Goal: Transaction & Acquisition: Purchase product/service

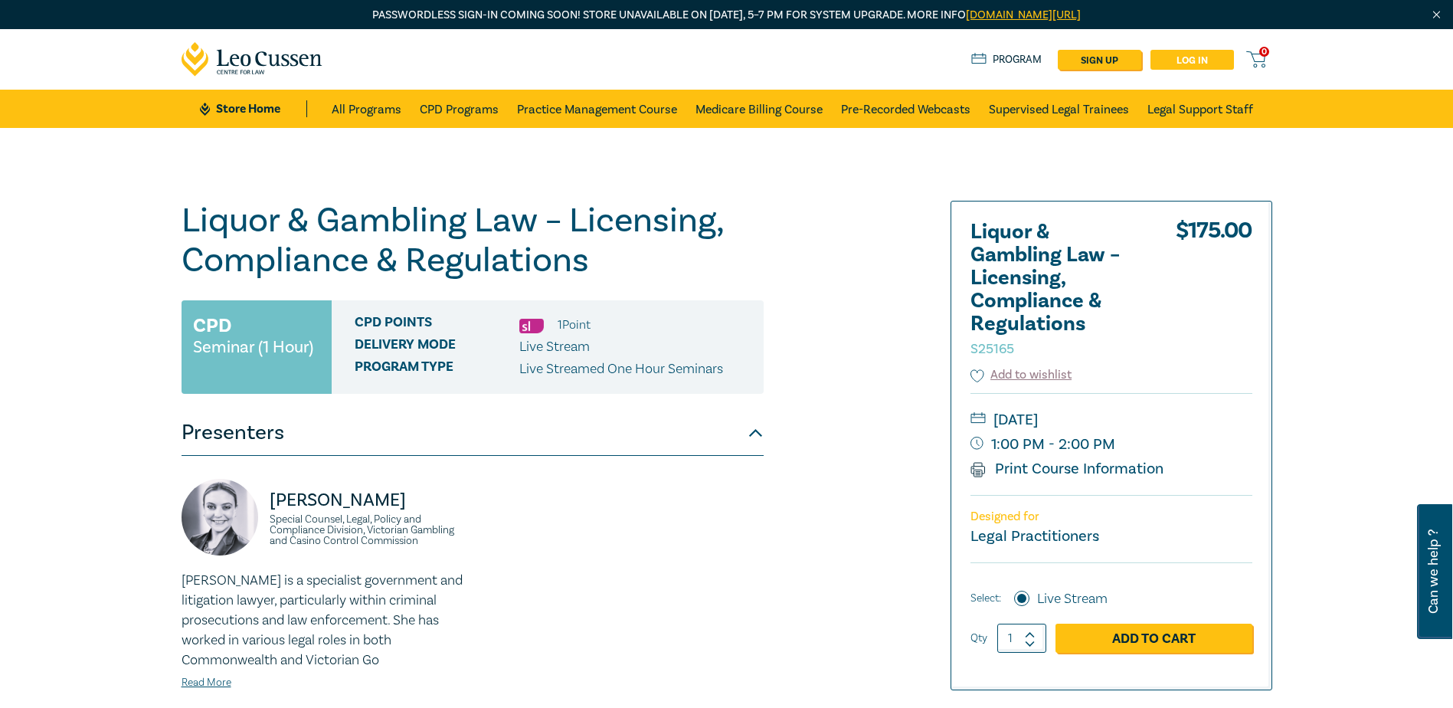
click at [1173, 54] on link "Log in" at bounding box center [1193, 60] width 84 height 20
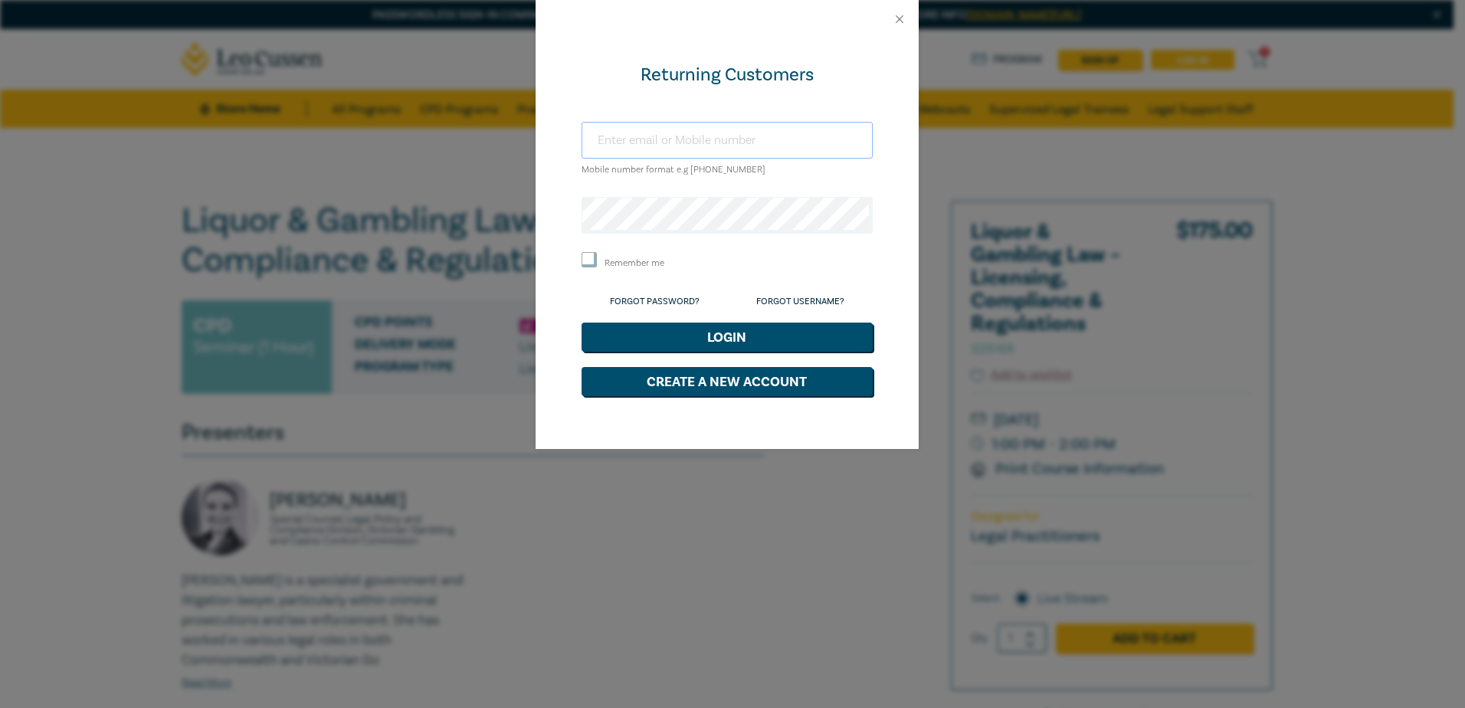
type input "[EMAIL_ADDRESS][DOMAIN_NAME]"
click at [589, 264] on input "Remember me" at bounding box center [589, 259] width 15 height 15
checkbox input "true"
click at [745, 335] on button "Login" at bounding box center [727, 337] width 291 height 29
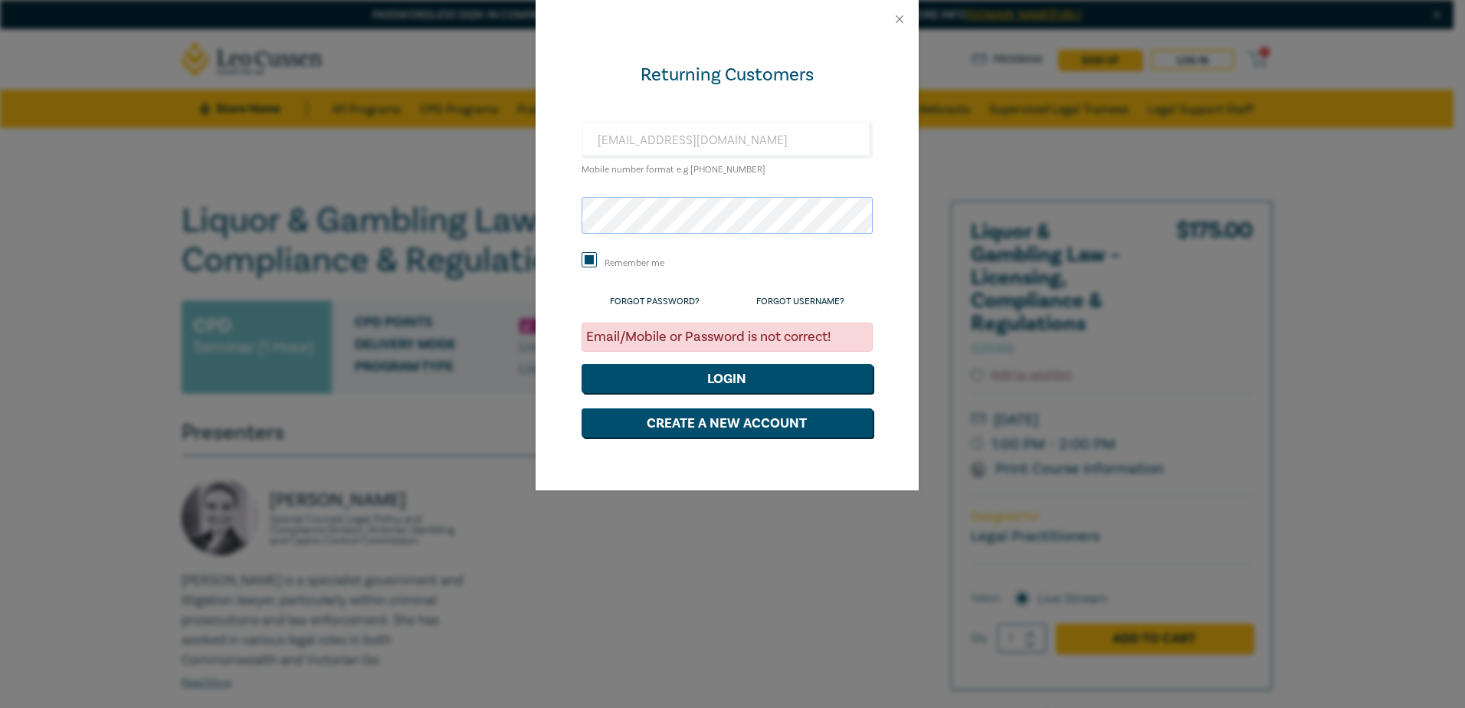
click at [438, 224] on div "Returning Customers mail@besthooper.com.au Mobile number format e.g +61 0000000…" at bounding box center [732, 354] width 1465 height 708
click at [731, 382] on button "Login" at bounding box center [727, 378] width 291 height 29
click at [897, 18] on button "Close" at bounding box center [900, 19] width 14 height 14
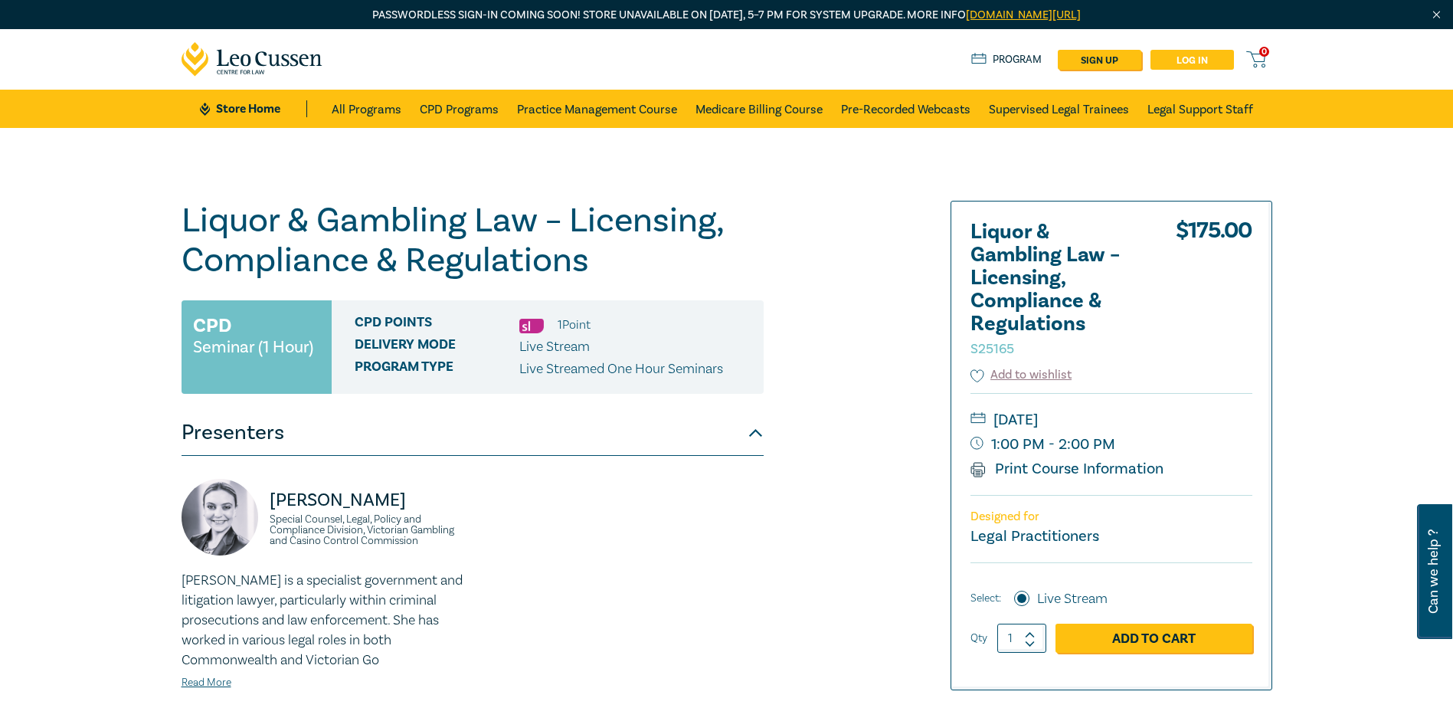
click at [1201, 55] on link "Log in" at bounding box center [1193, 60] width 84 height 20
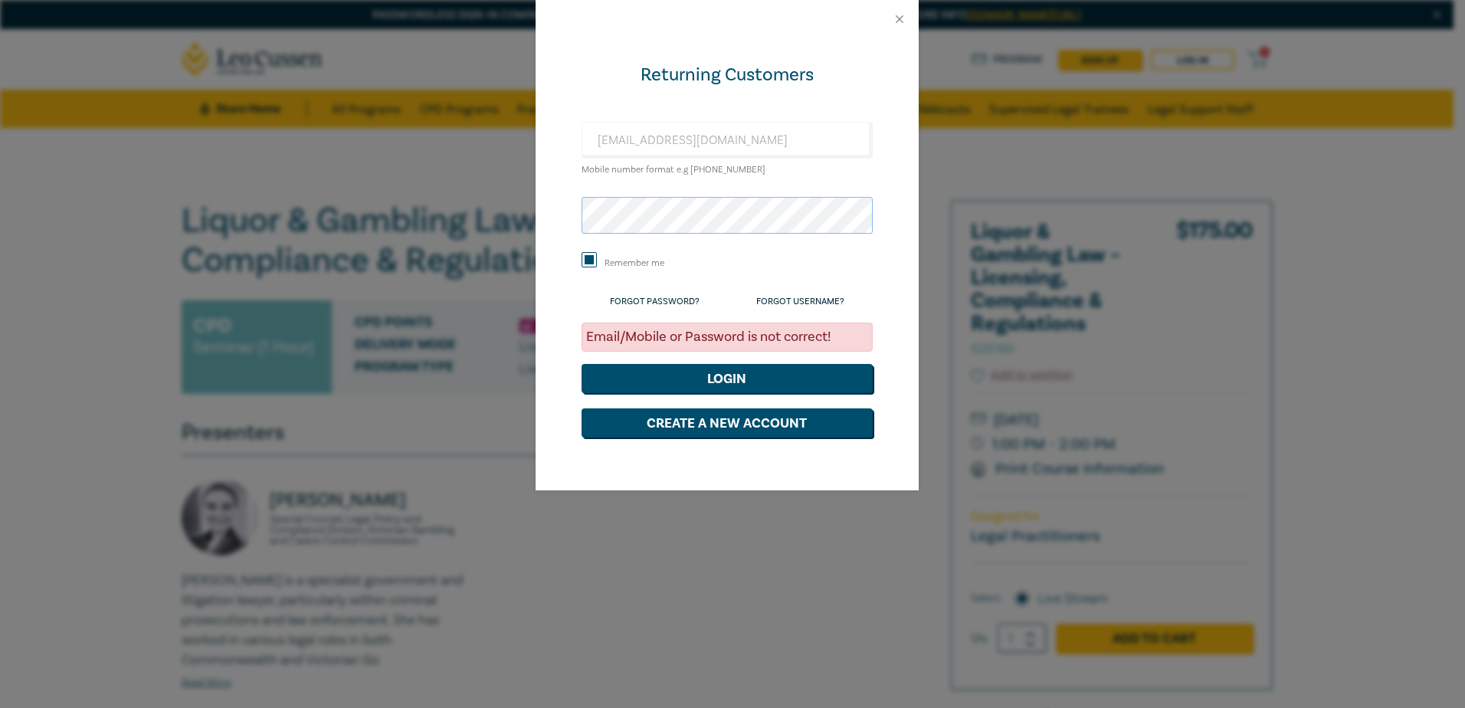
click at [534, 213] on div "Returning Customers mail@besthooper.com.au Mobile number format e.g +61 0000000…" at bounding box center [732, 354] width 1465 height 708
click at [582, 364] on button "Login" at bounding box center [727, 378] width 291 height 29
click at [726, 374] on button "Login" at bounding box center [727, 378] width 291 height 29
click at [708, 133] on input "[EMAIL_ADDRESS][DOMAIN_NAME]" at bounding box center [727, 140] width 291 height 37
click at [900, 18] on button "Close" at bounding box center [900, 19] width 14 height 14
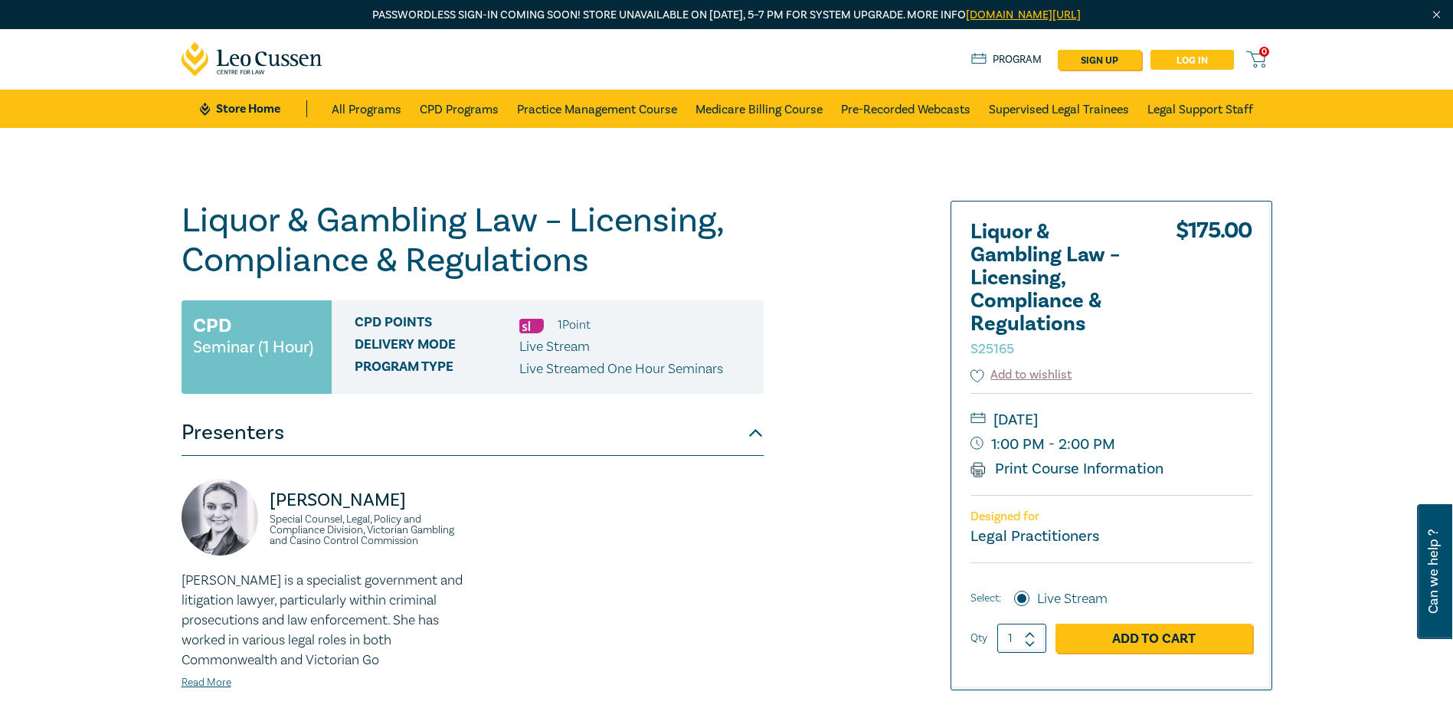
click at [1203, 58] on link "Log in" at bounding box center [1193, 60] width 84 height 20
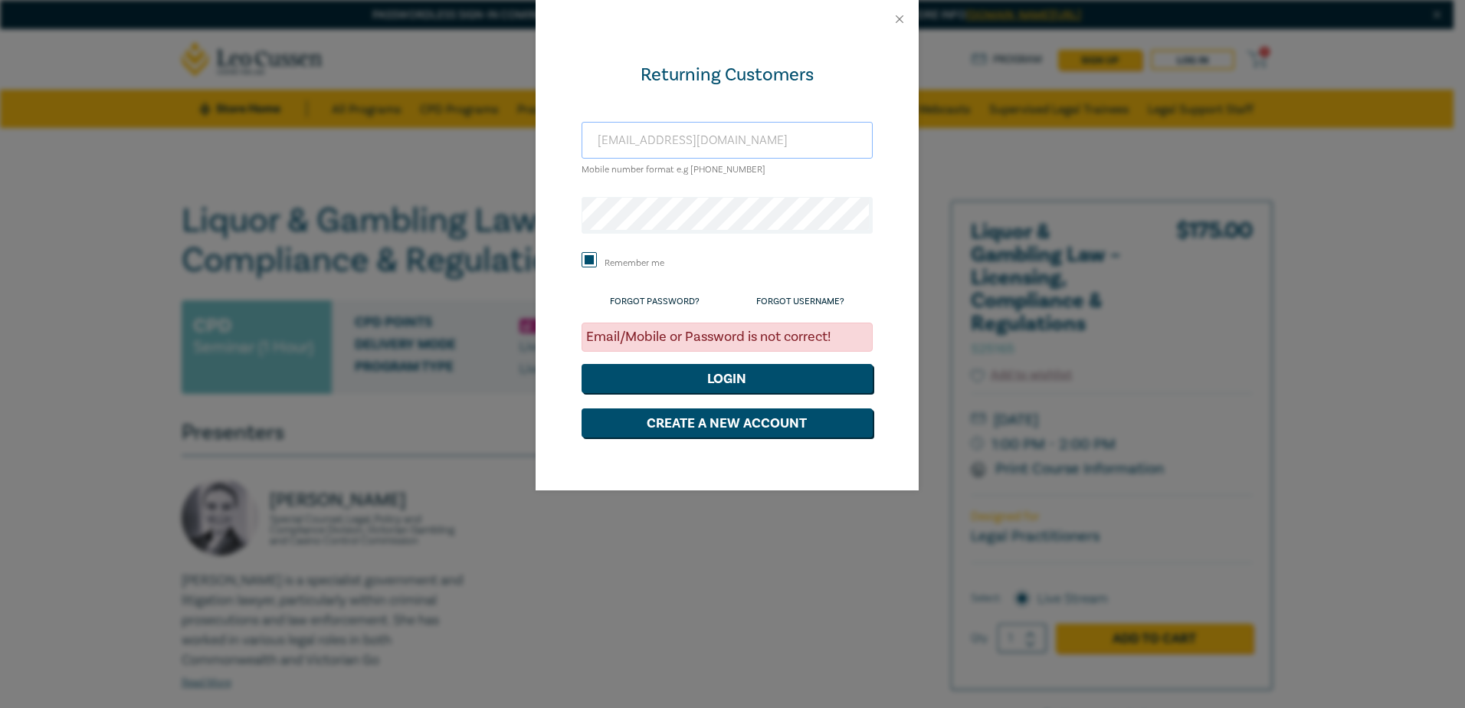
click at [675, 139] on input "mail@besthooper.com.au" at bounding box center [727, 140] width 291 height 37
paste input "Best Hooper"
drag, startPoint x: 823, startPoint y: 135, endPoint x: 447, endPoint y: 141, distance: 376.3
click at [447, 141] on div "Returning Customers mail@besthooBest Hooperper.com.au Mobile number format e.g …" at bounding box center [732, 354] width 1465 height 708
paste input "Best Hooper"
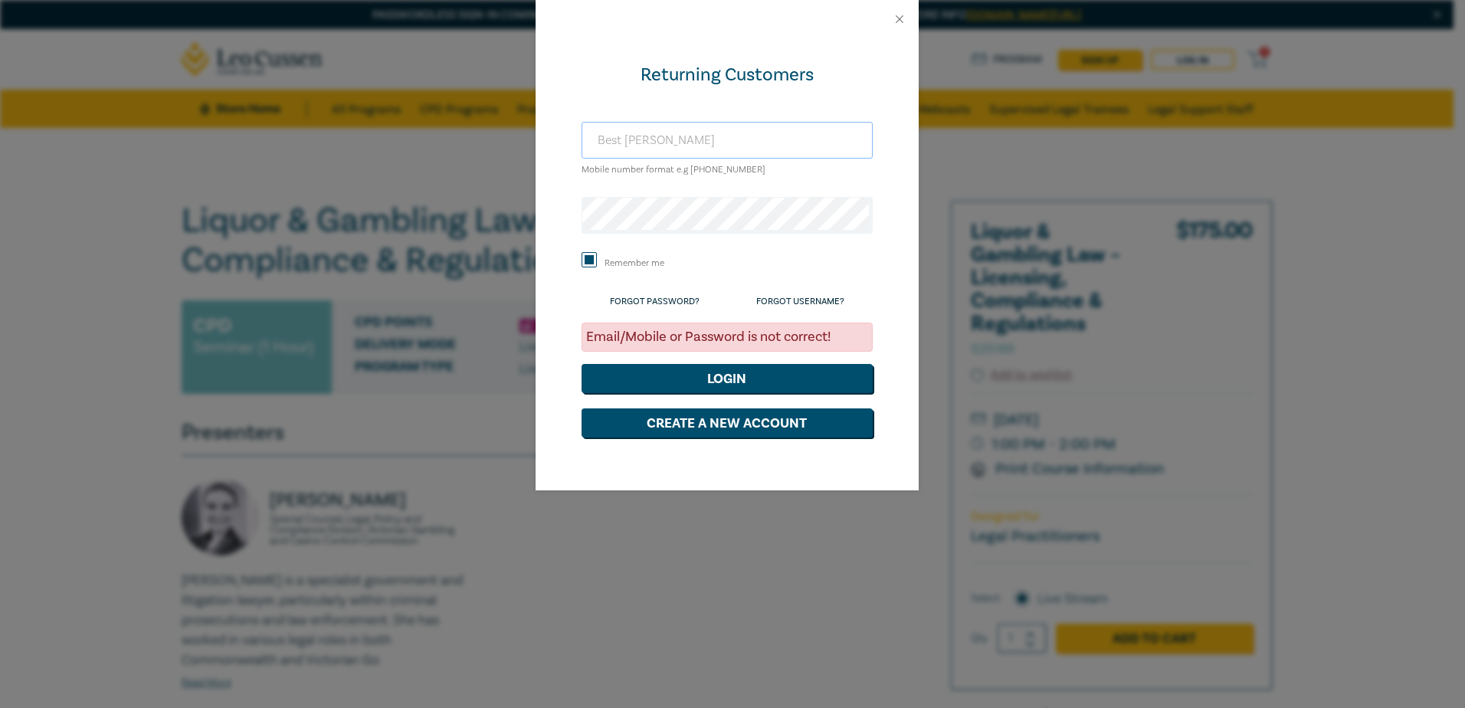
type input "Best Hooper"
click at [905, 19] on button "Close" at bounding box center [900, 19] width 14 height 14
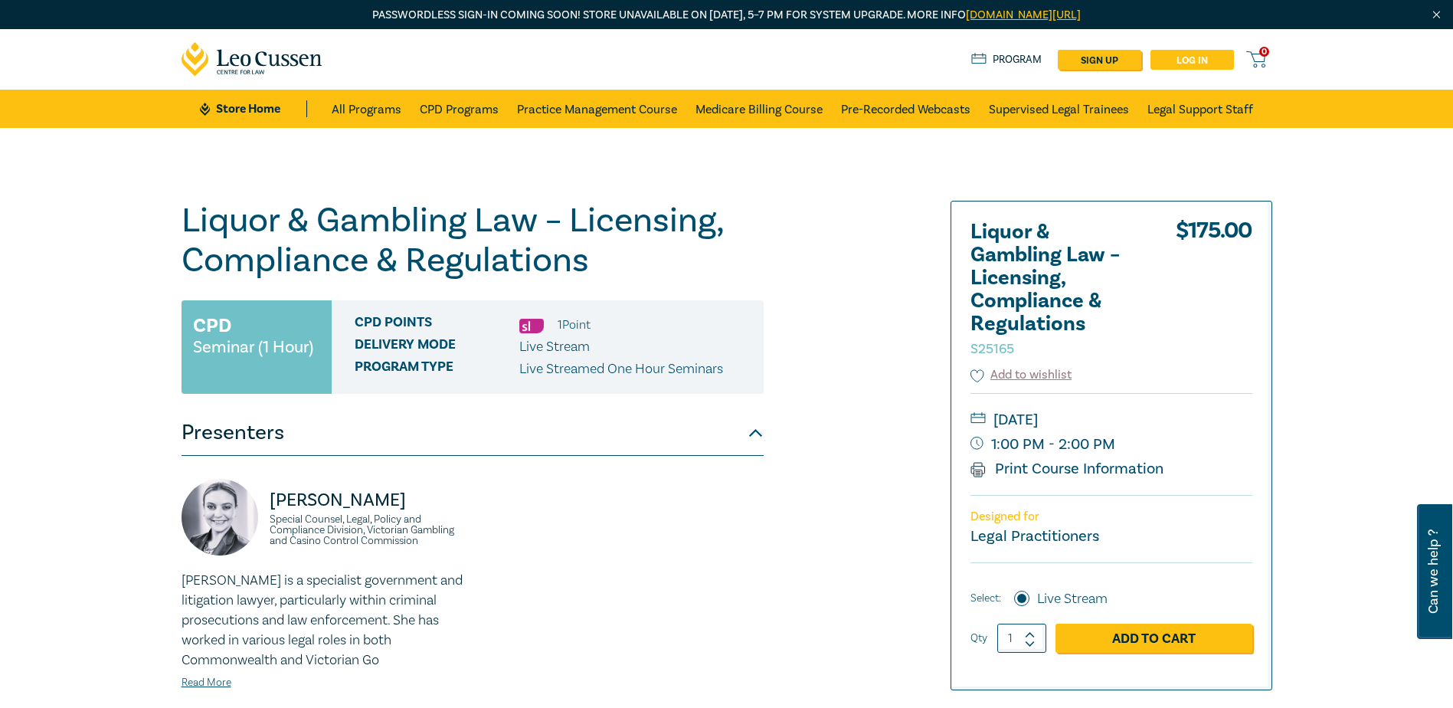
click at [1181, 60] on link "Log in" at bounding box center [1193, 60] width 84 height 20
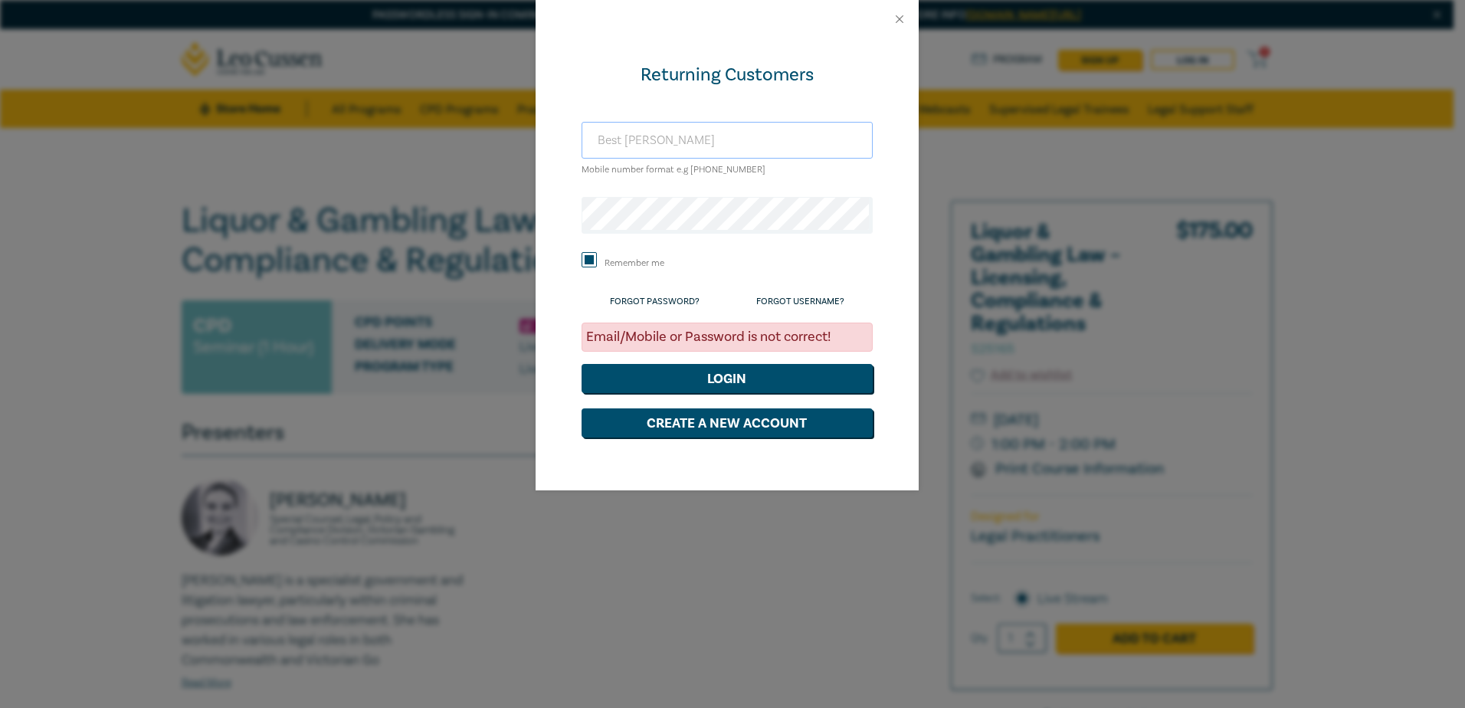
click at [694, 139] on input "Best Hooper" at bounding box center [727, 140] width 291 height 37
click at [775, 381] on button "Login" at bounding box center [727, 378] width 291 height 29
click at [644, 142] on input "Best Hooper" at bounding box center [727, 140] width 291 height 37
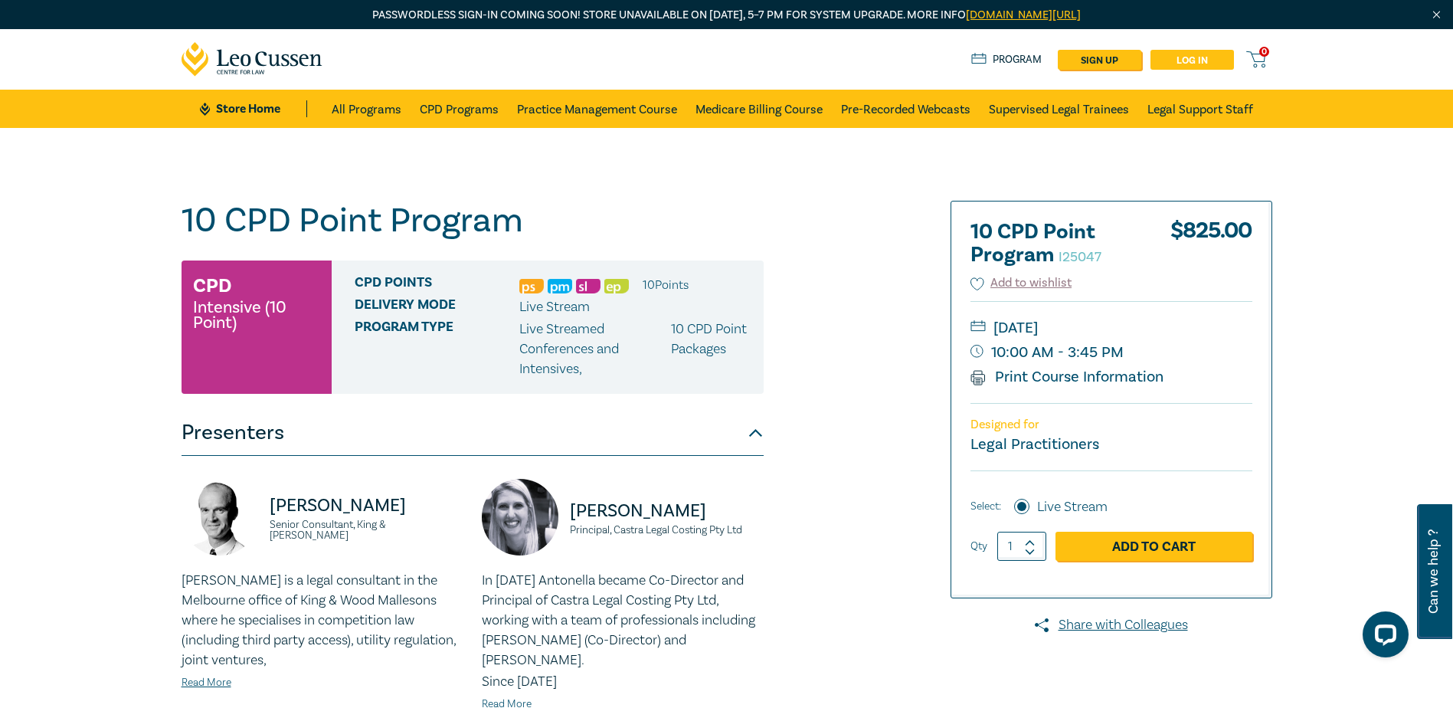
click at [1182, 62] on link "Log in" at bounding box center [1193, 60] width 84 height 20
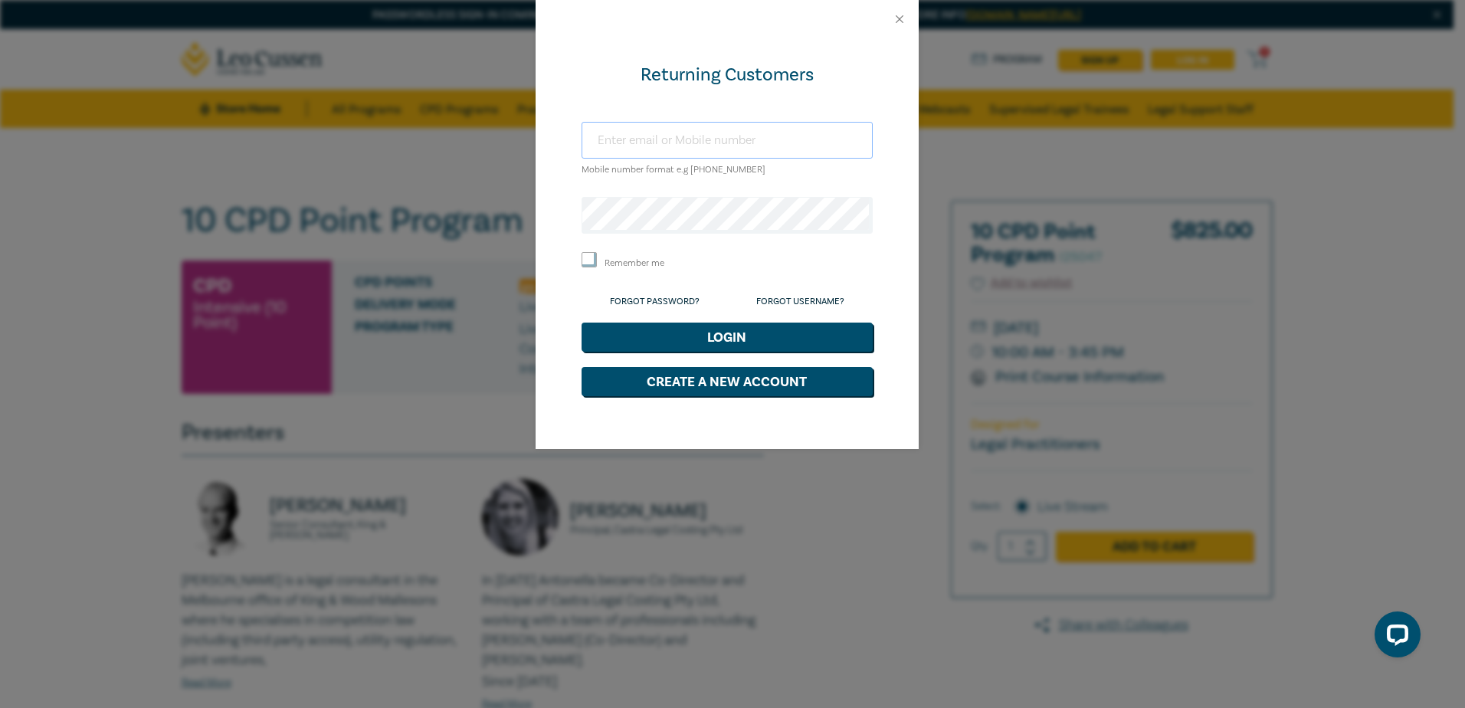
type input "[EMAIL_ADDRESS][DOMAIN_NAME]"
click at [729, 334] on button "Login" at bounding box center [727, 337] width 291 height 29
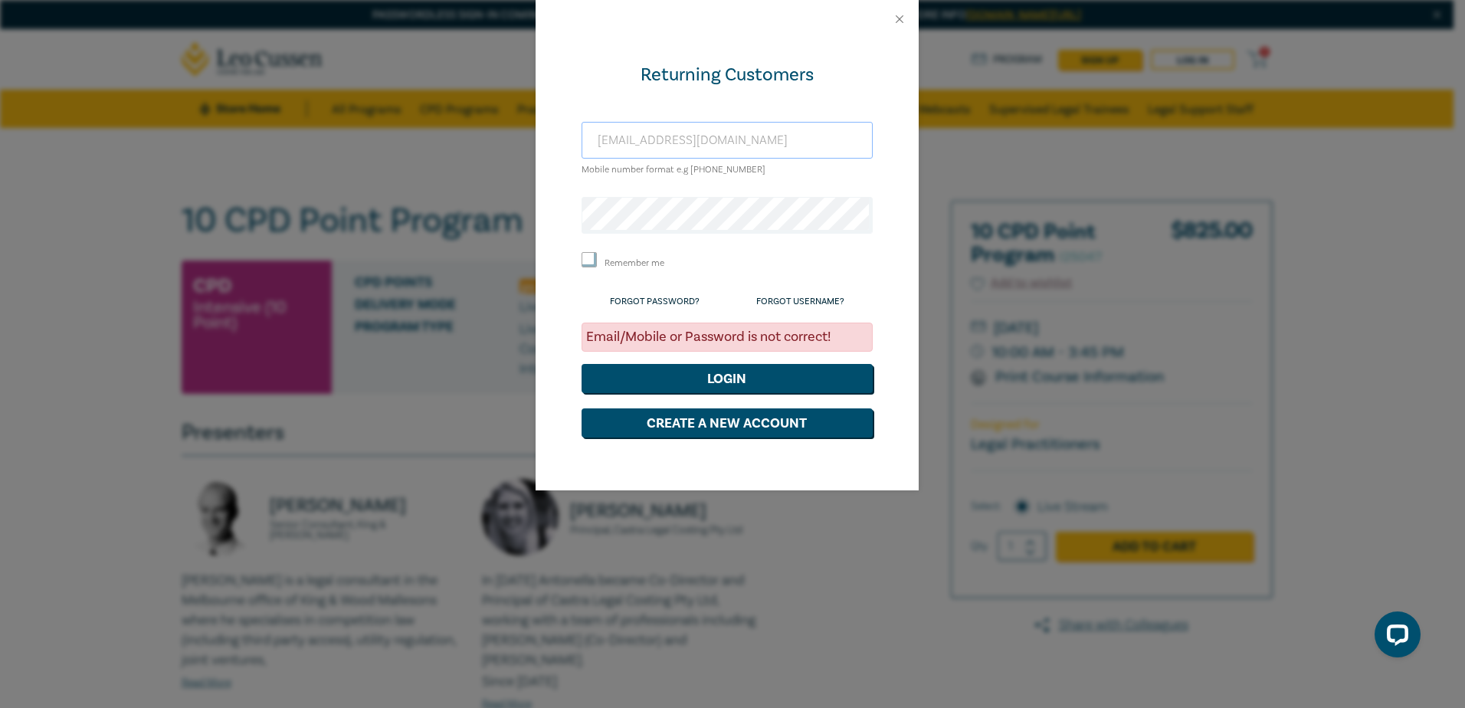
click at [771, 134] on input "[EMAIL_ADDRESS][DOMAIN_NAME]" at bounding box center [727, 140] width 291 height 37
click at [493, 219] on div "Returning Customers mail@besthooper.com.au Mobile number format e.g +61 0000000…" at bounding box center [732, 354] width 1465 height 708
click at [747, 382] on button "Login" at bounding box center [727, 378] width 291 height 29
click at [900, 18] on button "Close" at bounding box center [900, 19] width 14 height 14
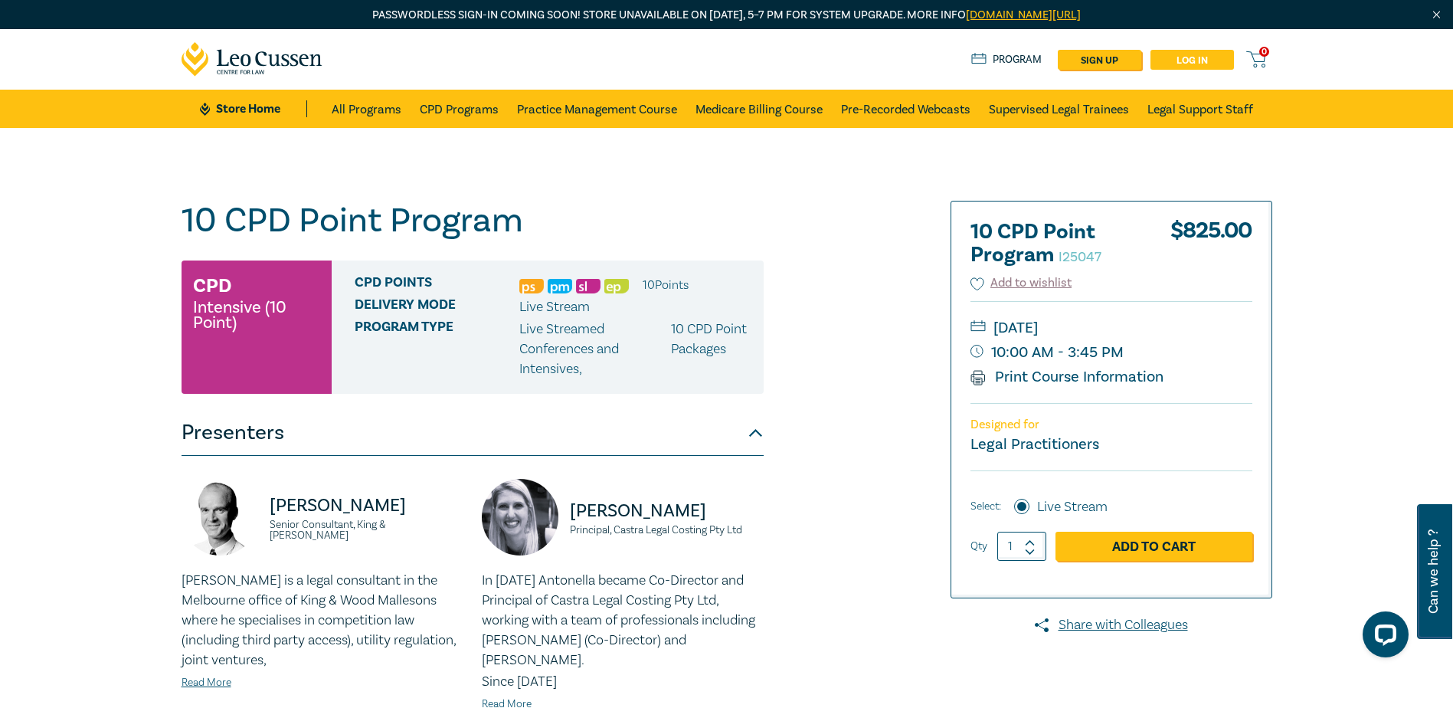
click at [1190, 54] on link "Log in" at bounding box center [1193, 60] width 84 height 20
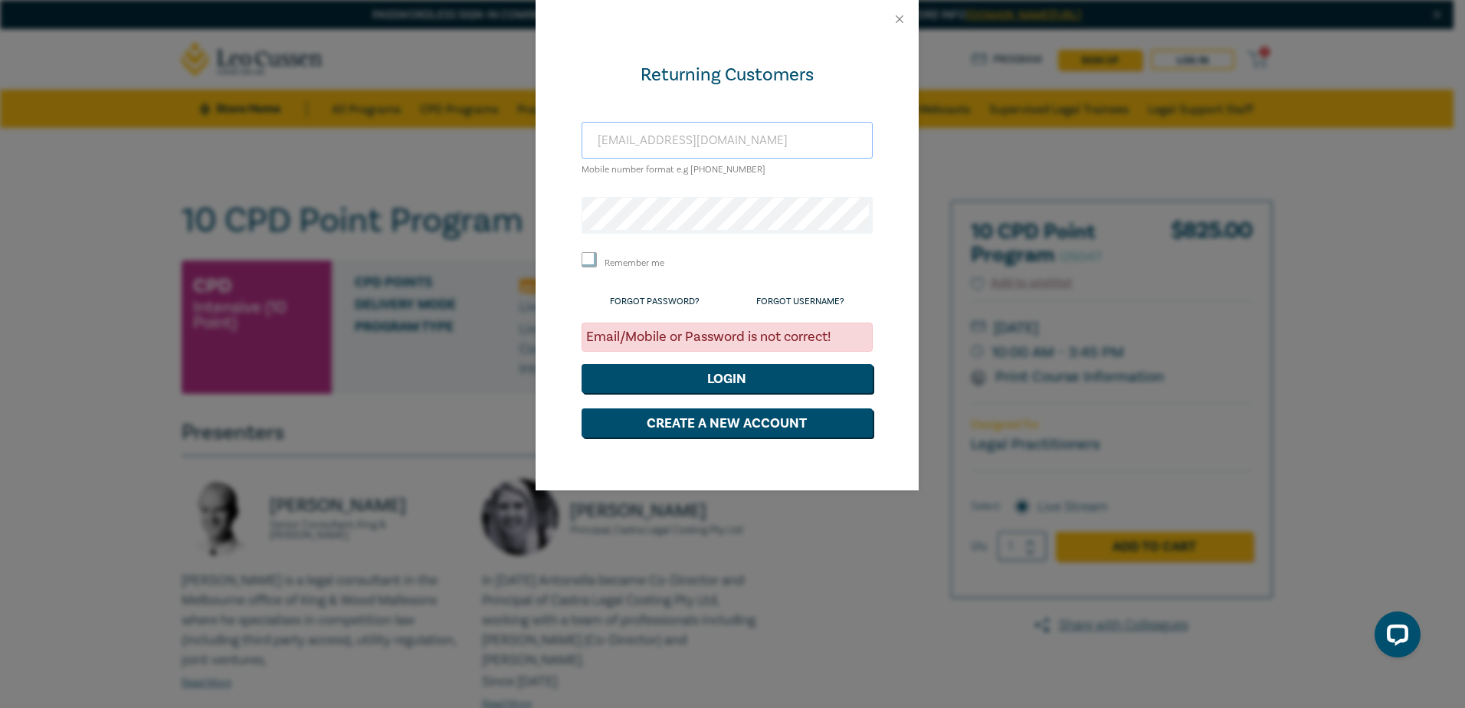
click at [766, 145] on input "[EMAIL_ADDRESS][DOMAIN_NAME]" at bounding box center [727, 140] width 291 height 37
click at [771, 139] on input "[EMAIL_ADDRESS][DOMAIN_NAME]" at bounding box center [727, 140] width 291 height 37
drag, startPoint x: 771, startPoint y: 139, endPoint x: 438, endPoint y: 136, distance: 333.3
click at [438, 136] on div "Returning Customers mail@besthooper.com.au Mobile number format e.g +61 0000000…" at bounding box center [732, 354] width 1465 height 708
click at [895, 176] on div "Returning Customers Mobile number format e.g +61 000000000 Remember me Forgot P…" at bounding box center [727, 264] width 383 height 452
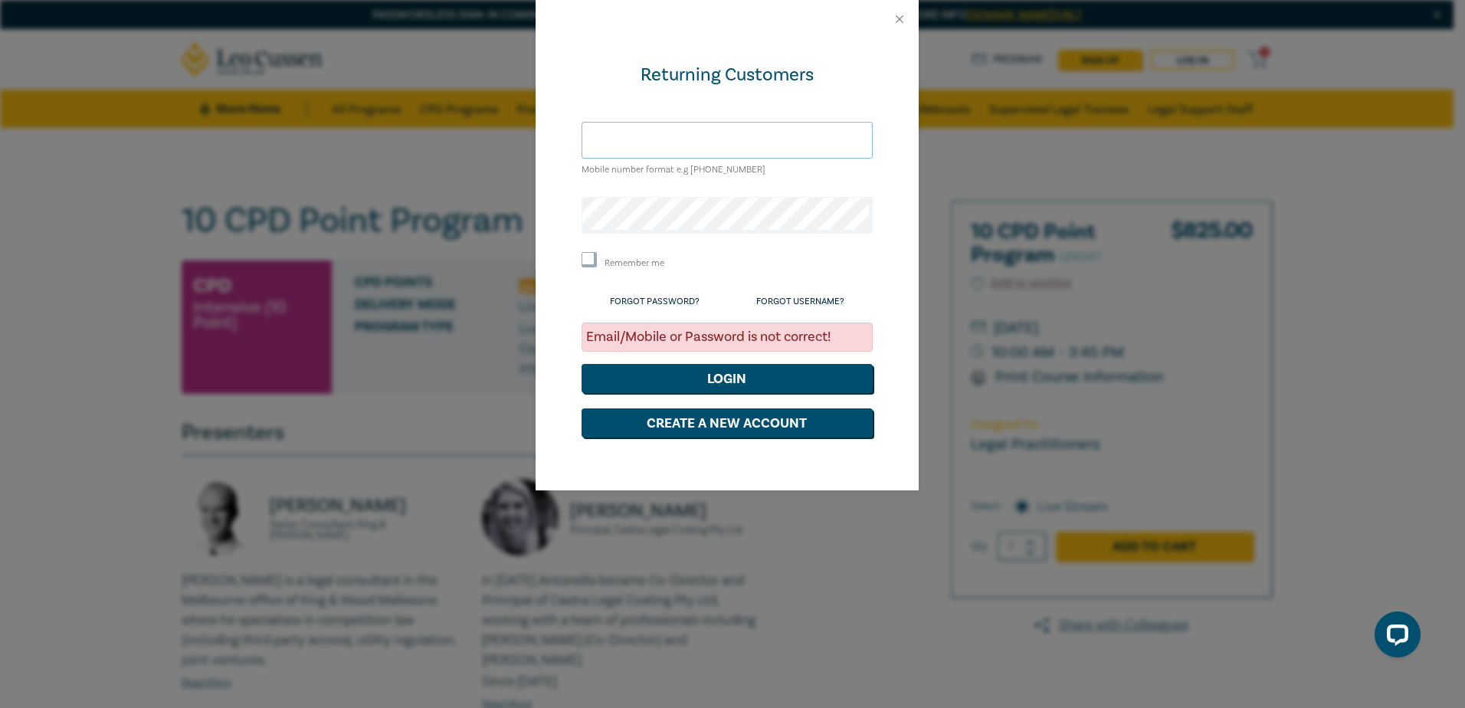
click at [670, 143] on input "text" at bounding box center [727, 140] width 291 height 37
type input "mail@besthooper.com.au"
click at [534, 219] on div "Returning Customers mail@besthooper.com.au Mobile number format e.g +61 0000000…" at bounding box center [732, 354] width 1465 height 708
click at [732, 378] on button "Login" at bounding box center [727, 378] width 291 height 29
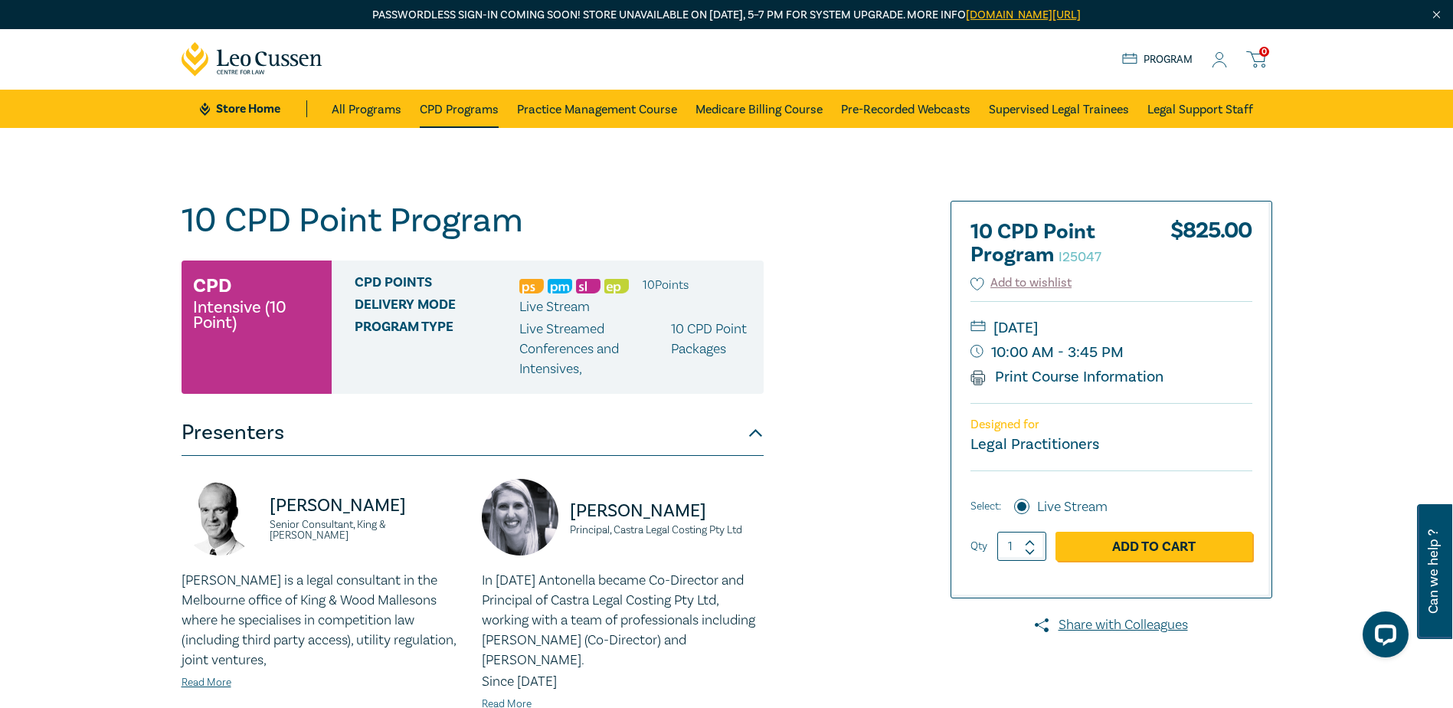
click at [473, 109] on link "CPD Programs" at bounding box center [459, 109] width 79 height 38
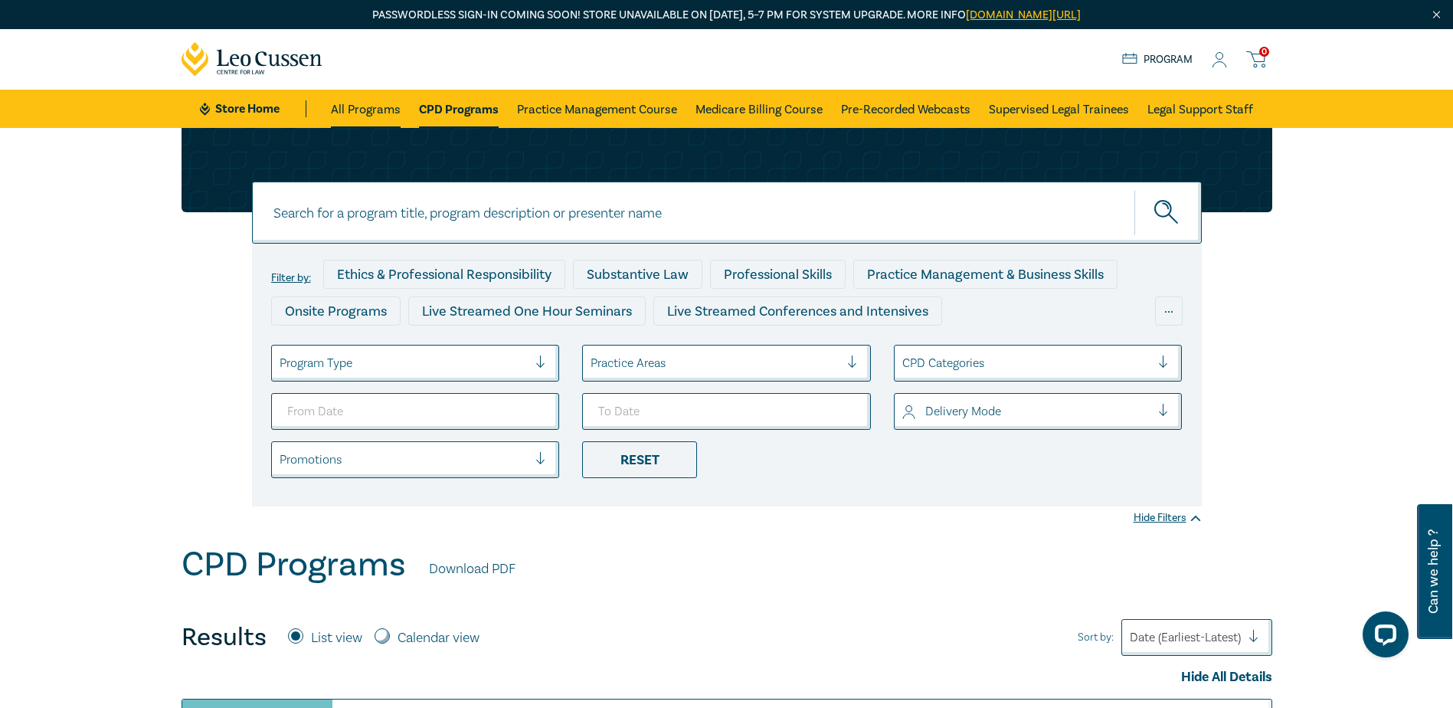
click at [372, 107] on link "All Programs" at bounding box center [366, 109] width 70 height 38
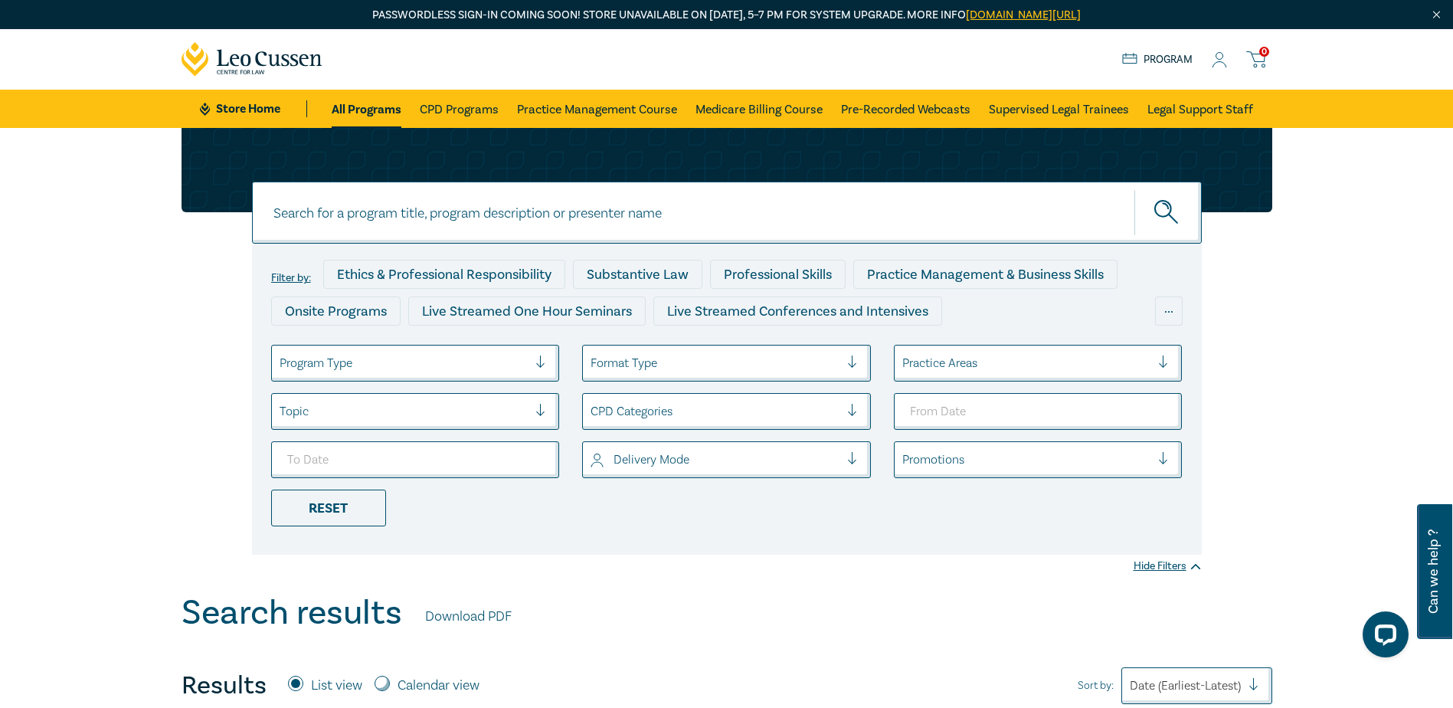
click at [371, 214] on input at bounding box center [727, 213] width 950 height 62
type input "Liquor & Gambling Law"
click at [1173, 201] on icon "submit" at bounding box center [1168, 213] width 27 height 27
click at [1165, 202] on icon "submit" at bounding box center [1168, 213] width 27 height 27
click at [1162, 203] on icon "submit" at bounding box center [1168, 213] width 27 height 27
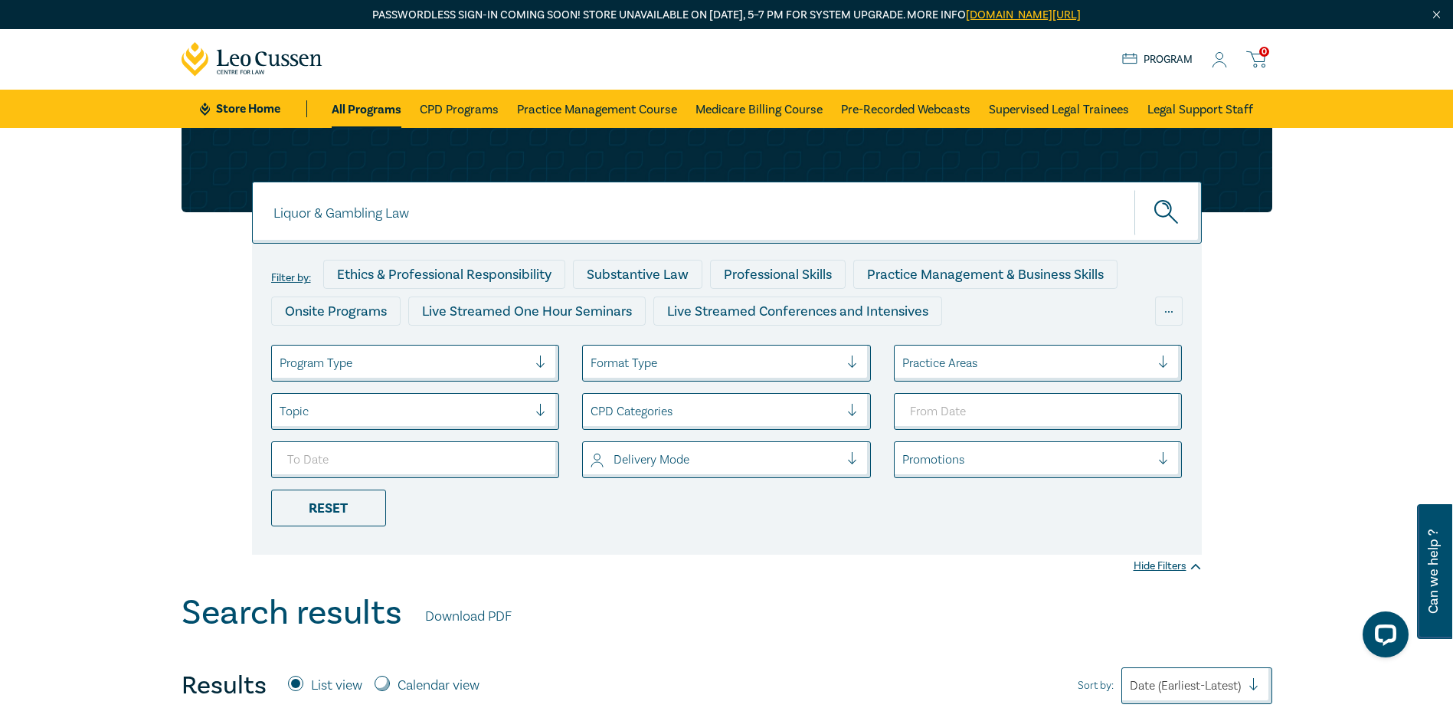
click at [1159, 209] on icon "submit" at bounding box center [1168, 213] width 27 height 27
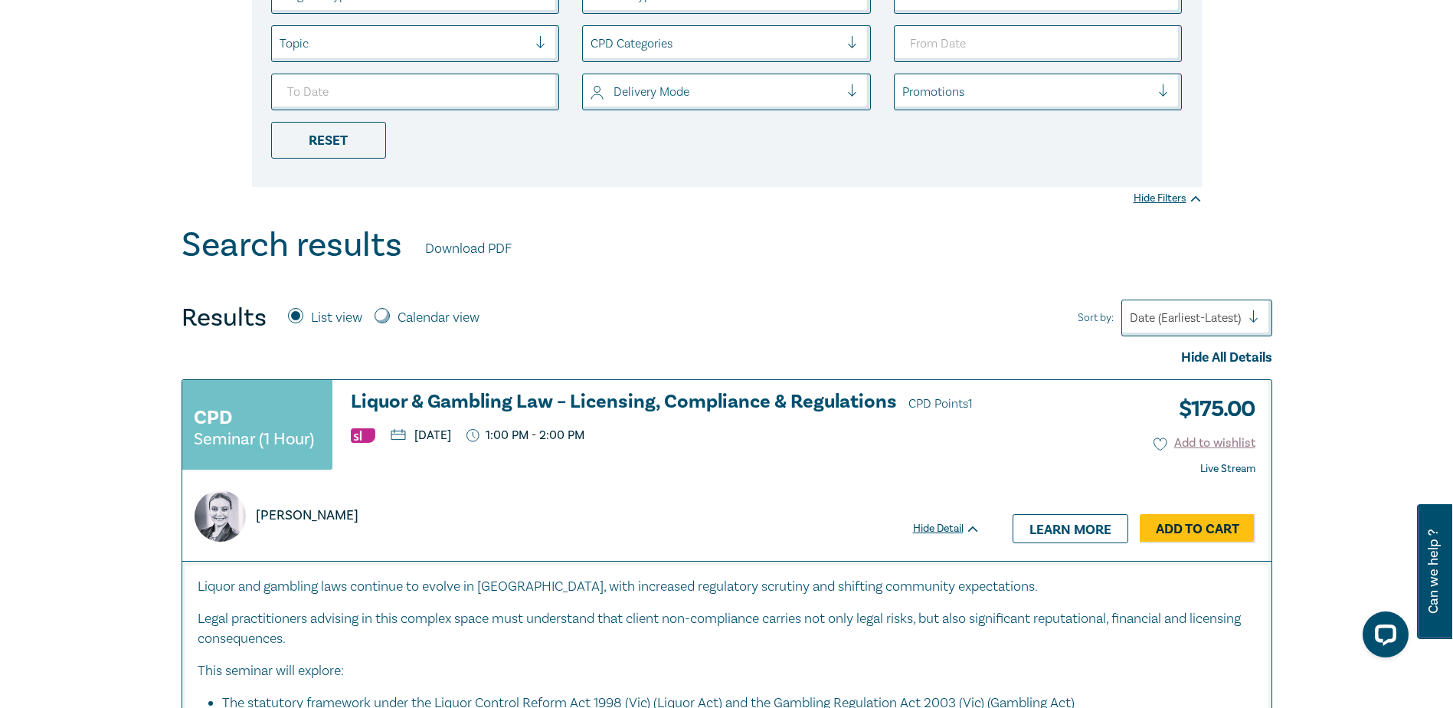
scroll to position [493, 0]
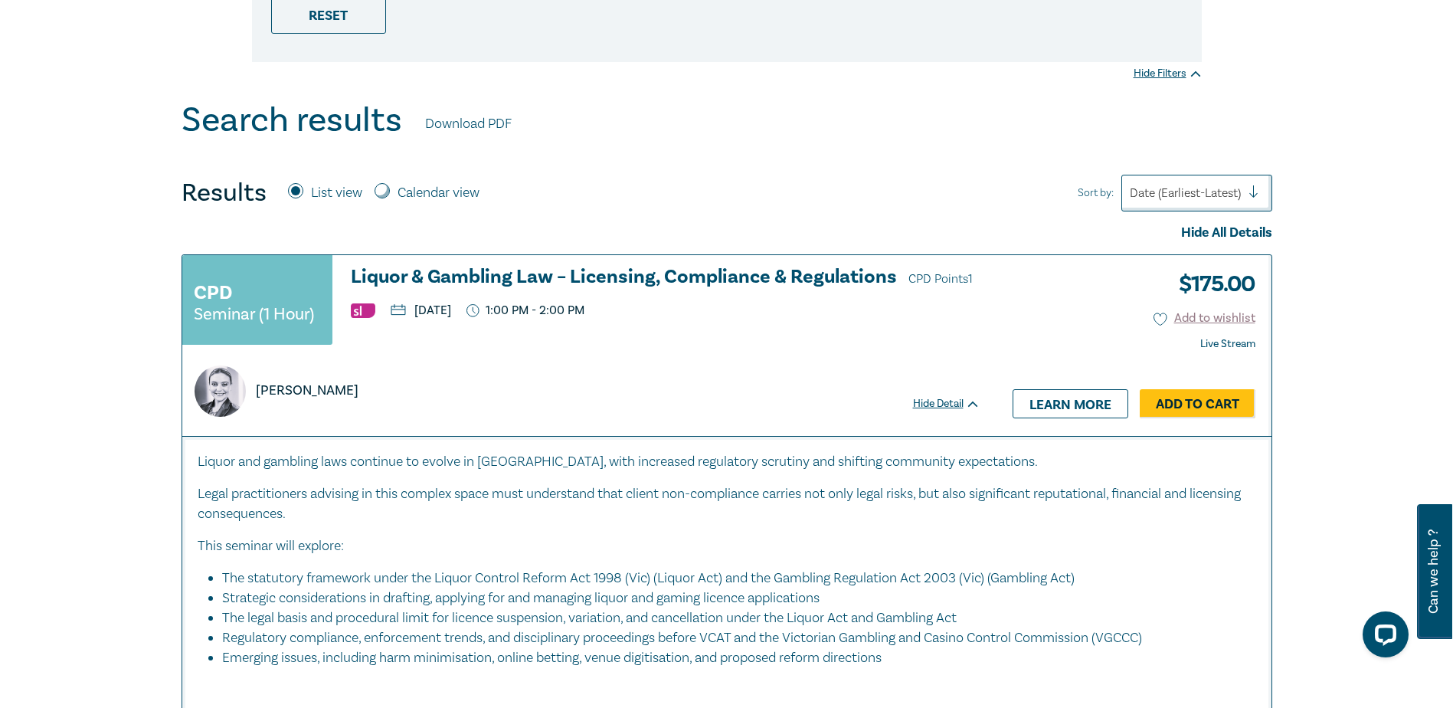
click at [608, 278] on h3 "Liquor & Gambling Law – Licensing, Compliance & Regulations CPD Points 1" at bounding box center [666, 278] width 630 height 23
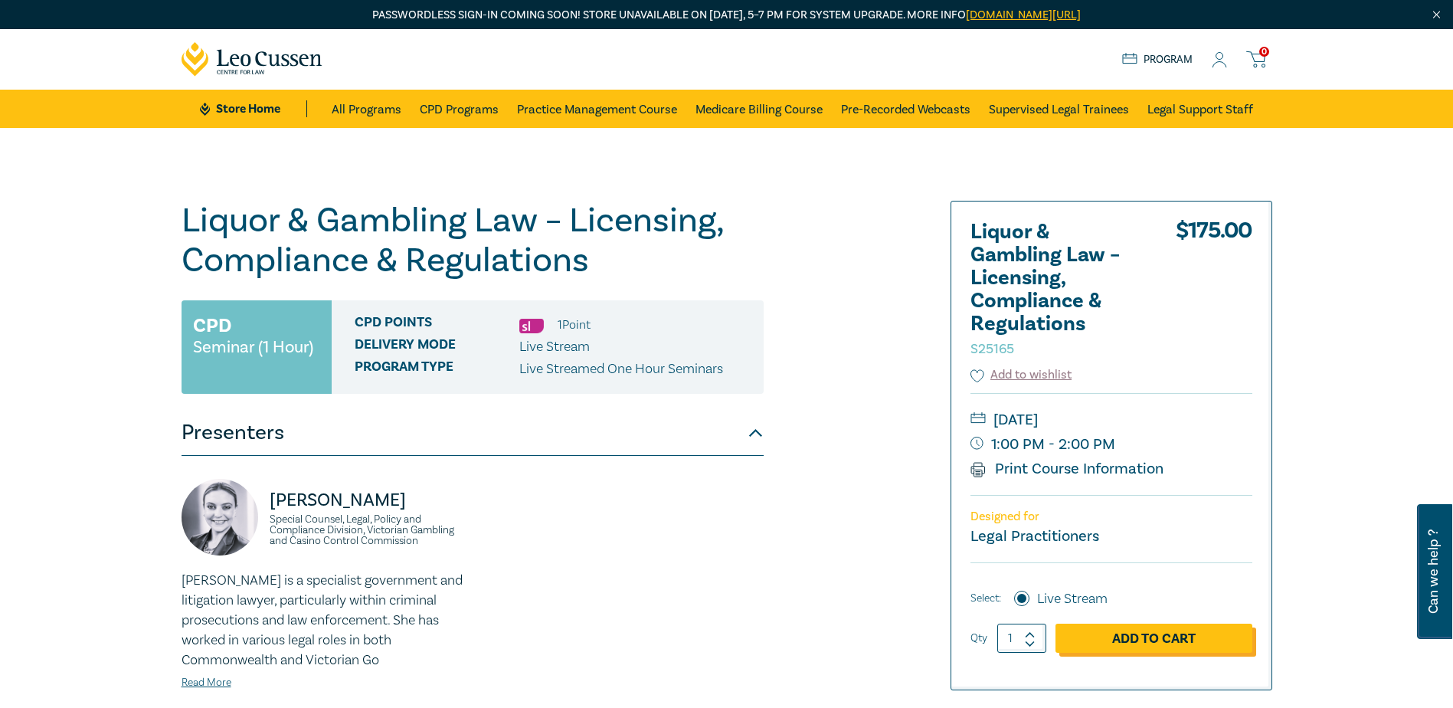
click at [1160, 635] on link "Add to Cart" at bounding box center [1154, 638] width 197 height 29
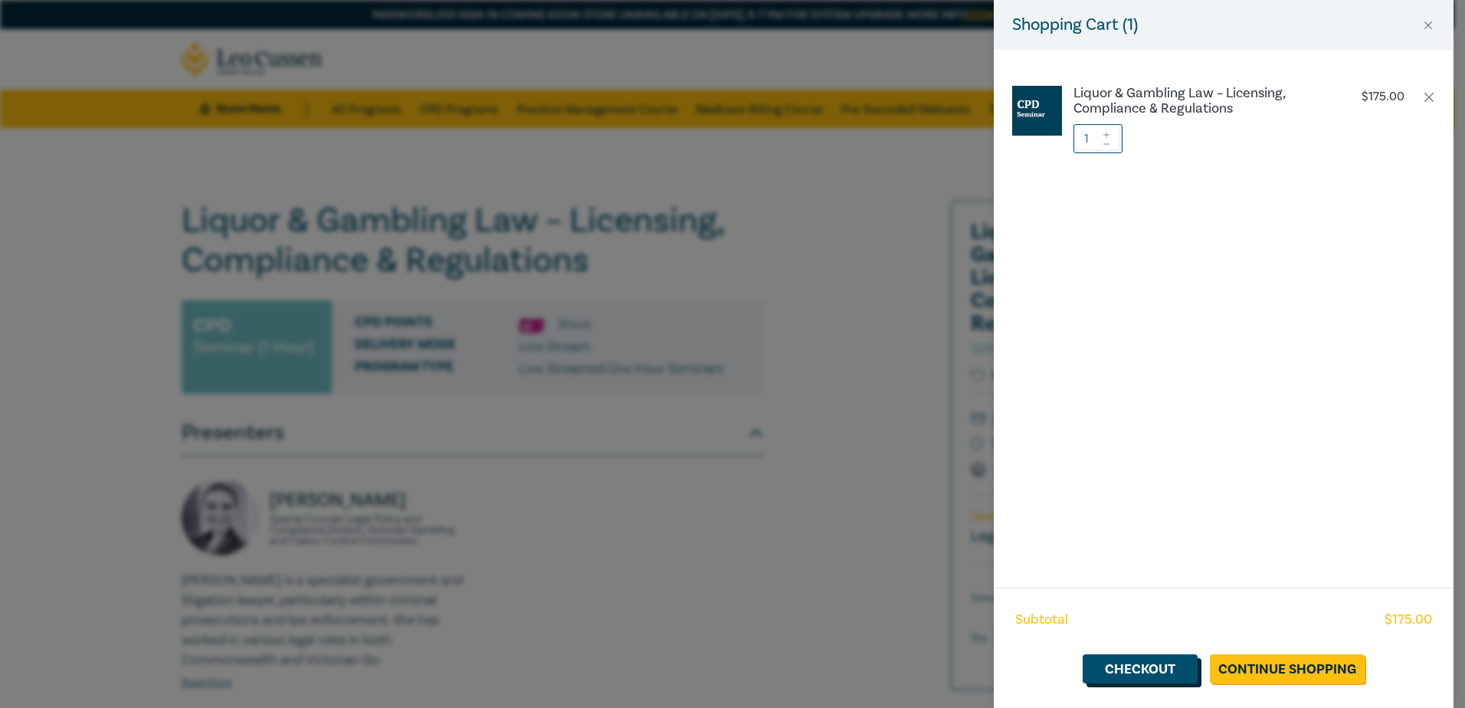
click at [1165, 668] on link "Checkout" at bounding box center [1140, 668] width 115 height 29
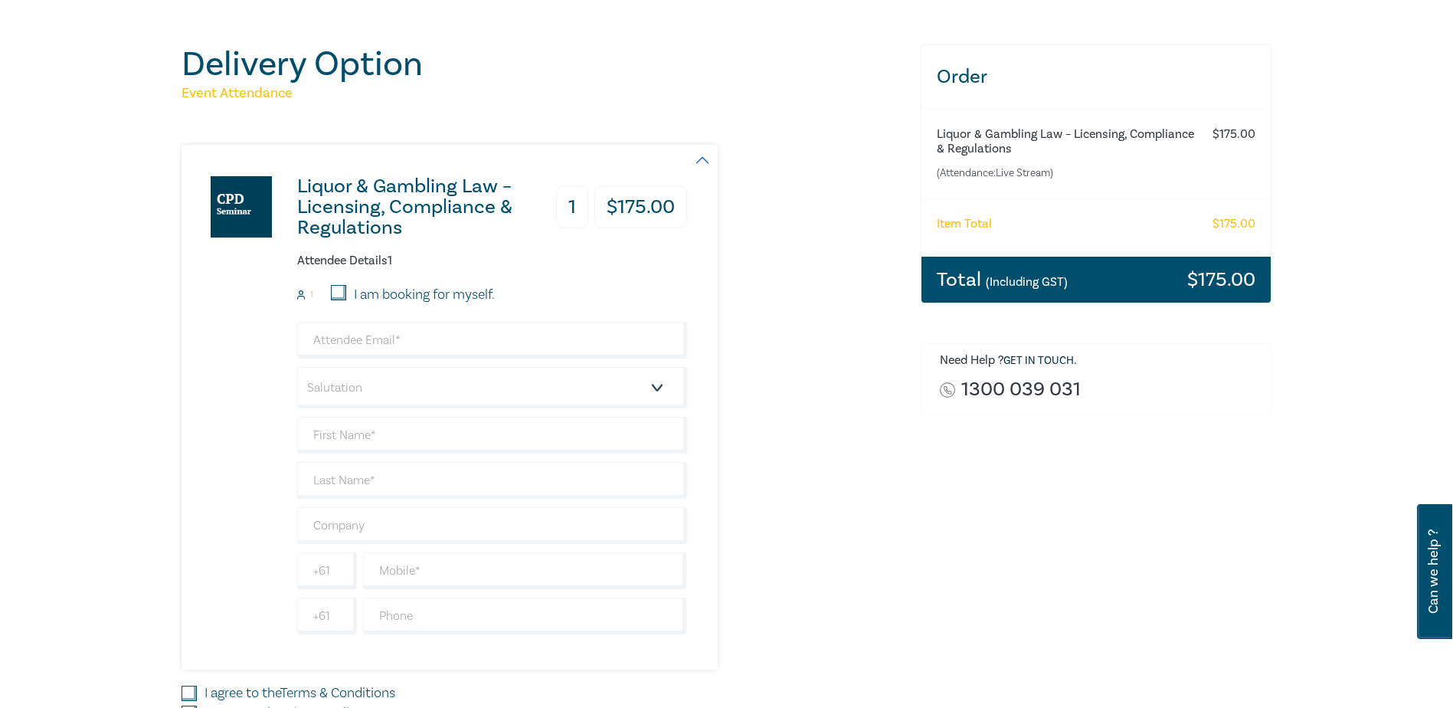
scroll to position [180, 0]
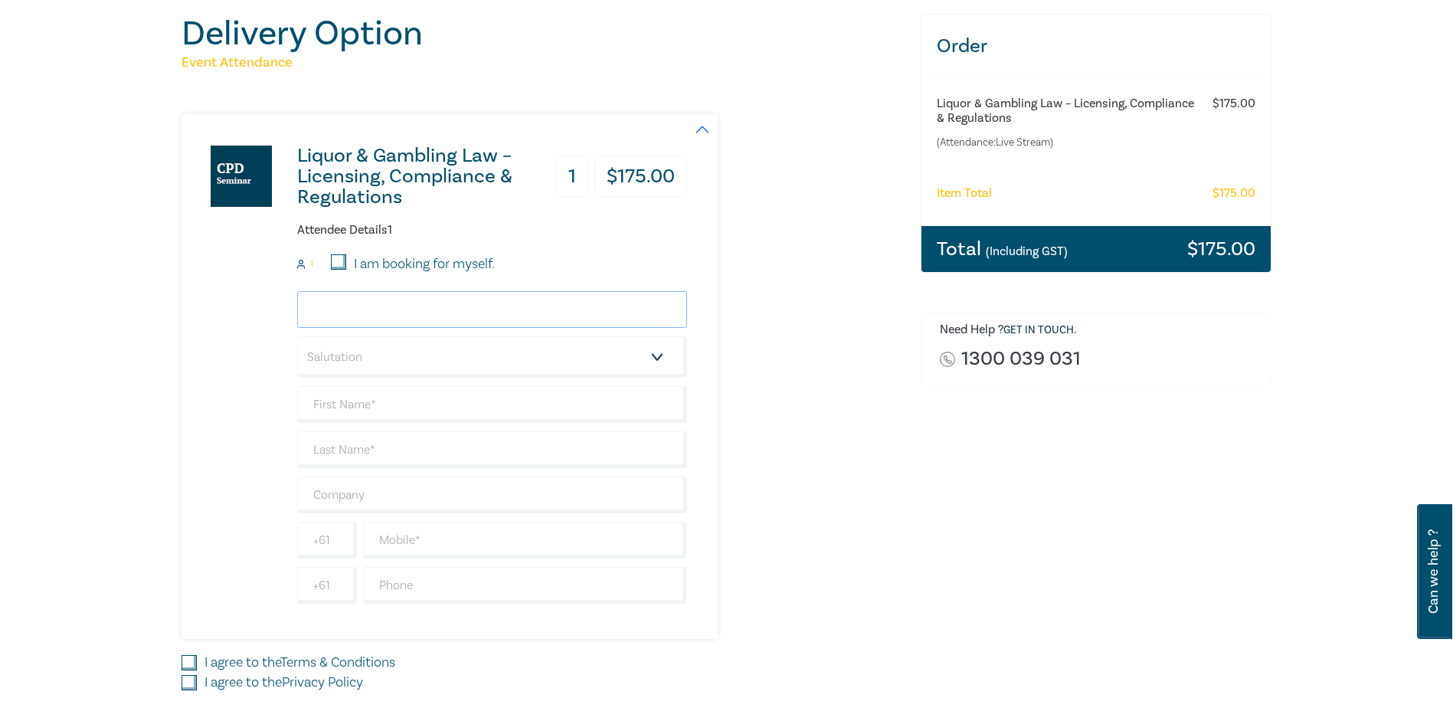
click at [395, 305] on input "email" at bounding box center [492, 309] width 390 height 37
type input "[EMAIL_ADDRESS][DOMAIN_NAME]"
click at [414, 362] on select "Salutation Mr. Mrs. Ms. Miss Dr. Prof. Other" at bounding box center [492, 356] width 390 height 41
click at [391, 408] on input "text" at bounding box center [492, 404] width 390 height 37
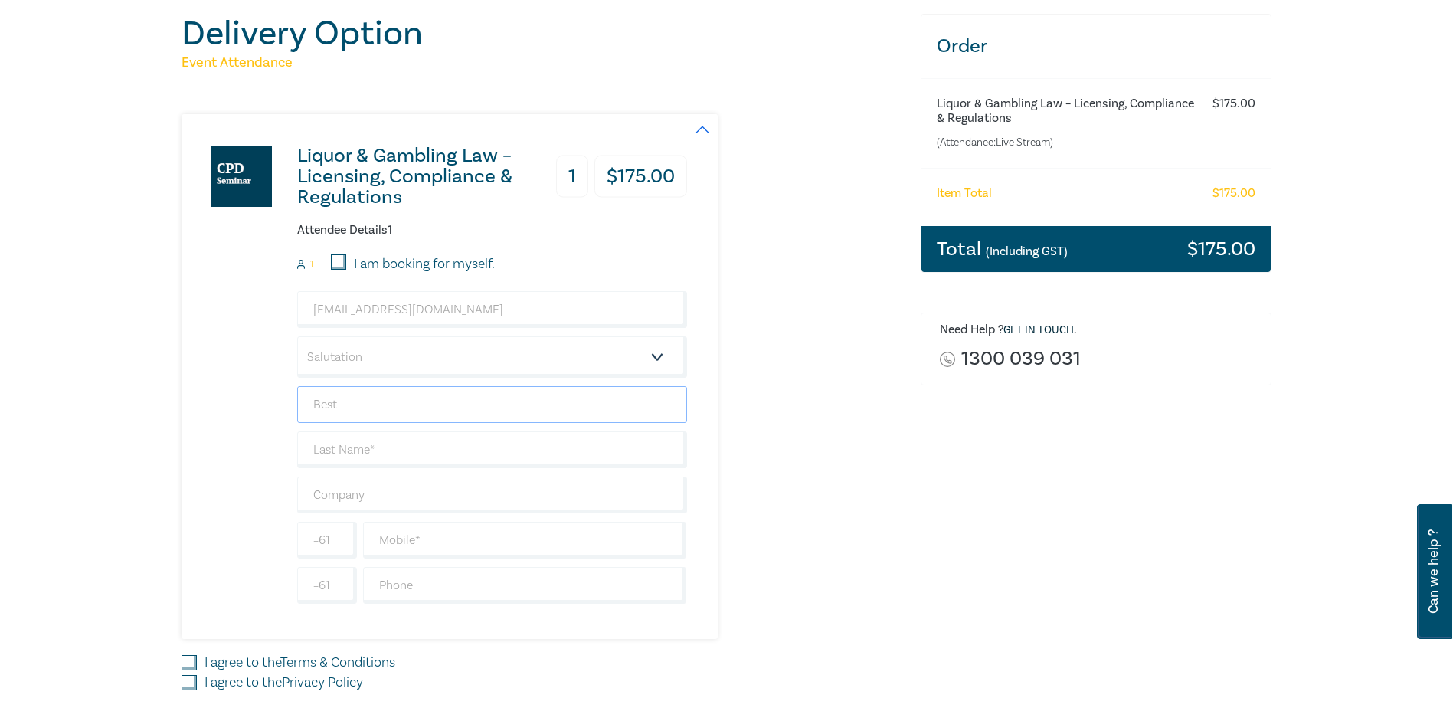
type input "Best"
type input "Hooper"
type input "Best Hooper Lawyers"
click at [415, 541] on input "text" at bounding box center [525, 540] width 324 height 37
type input "0490928476"
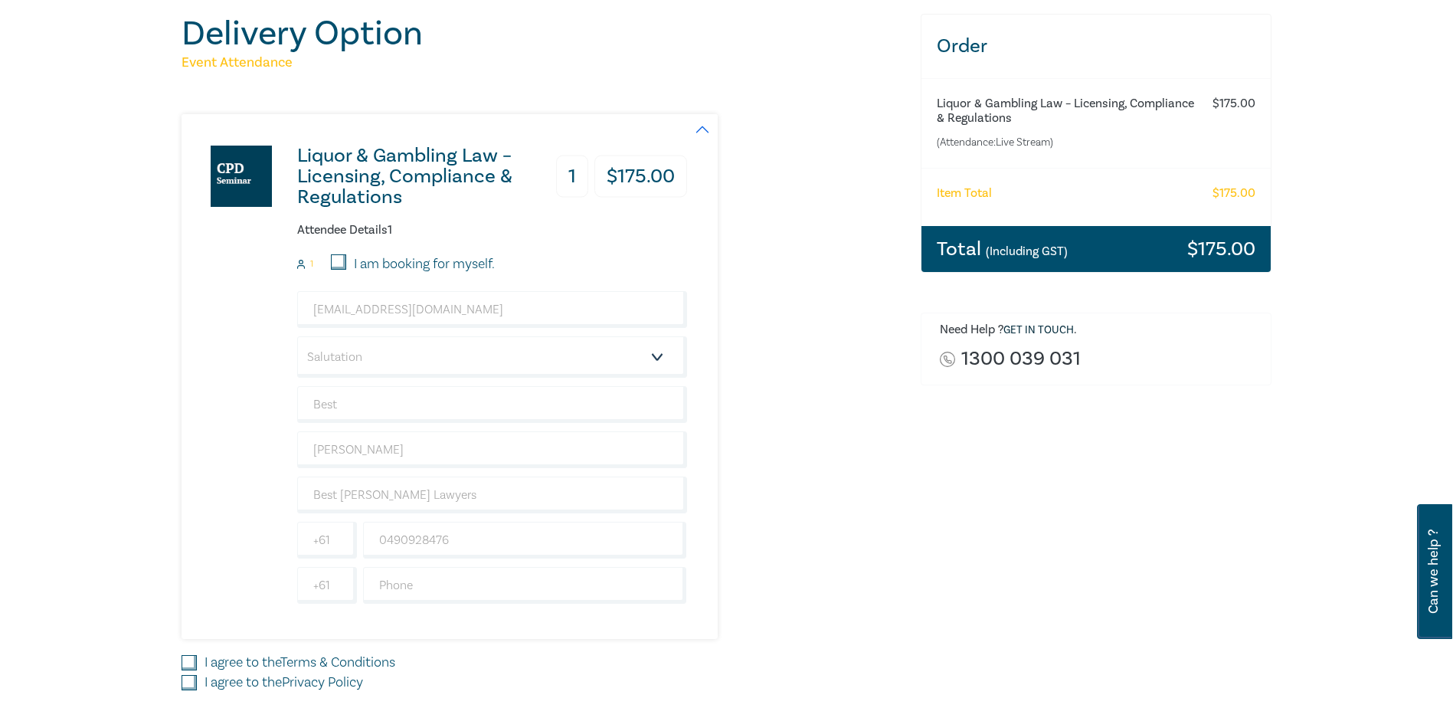
click at [777, 529] on div "Liquor & Gambling Law – Licensing, Compliance & Regulations 1 $ 175.00 Attendee…" at bounding box center [542, 376] width 721 height 525
click at [186, 657] on input "I agree to the Terms & Conditions" at bounding box center [189, 662] width 15 height 15
checkbox input "true"
click at [188, 687] on input "I agree to the Privacy Policy" at bounding box center [189, 682] width 15 height 15
checkbox input "true"
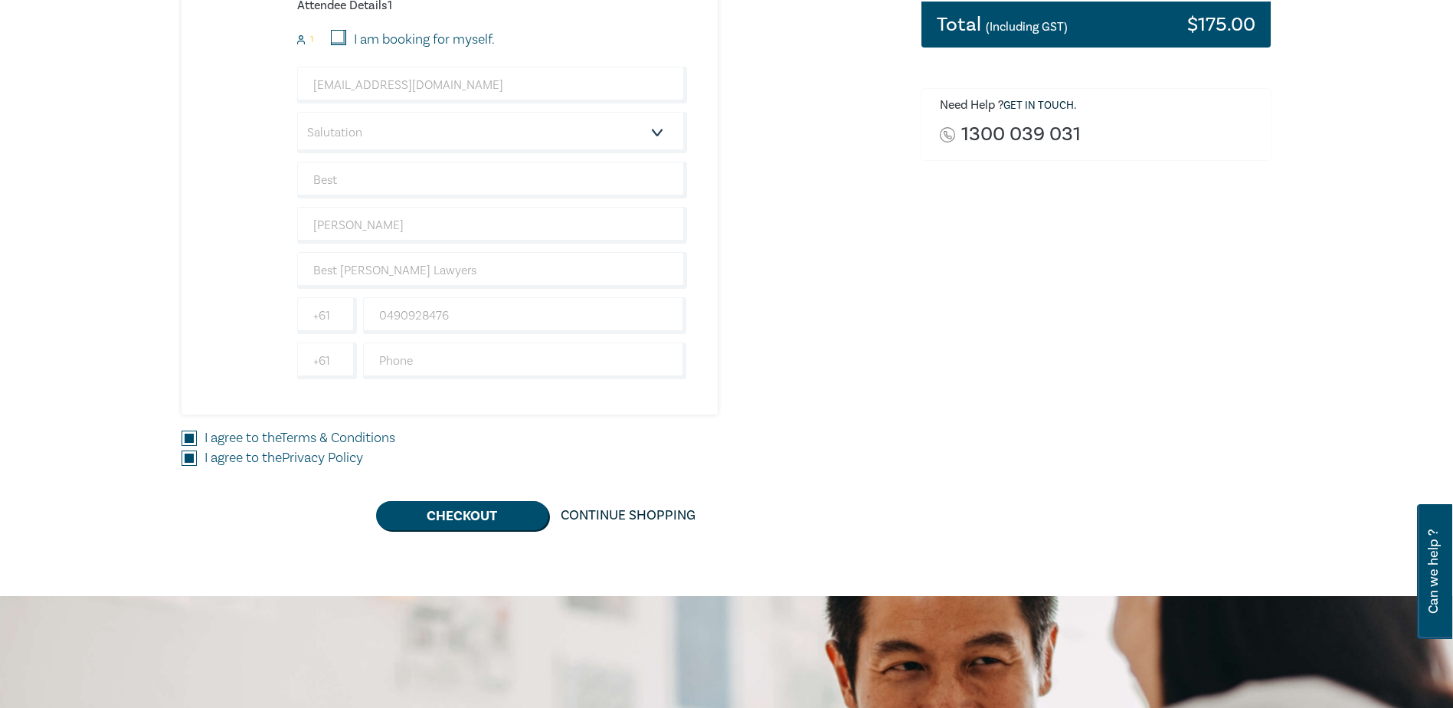
scroll to position [421, 0]
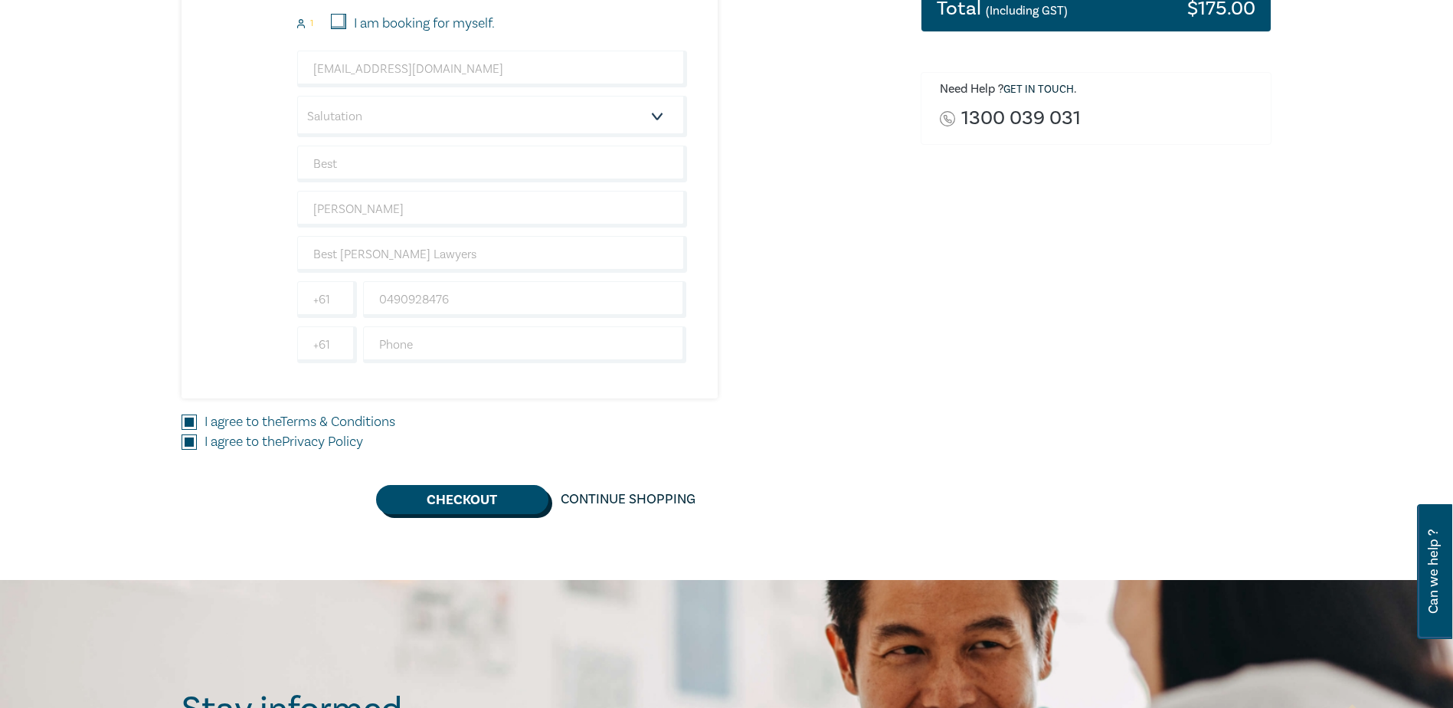
click at [499, 499] on button "Checkout" at bounding box center [462, 499] width 172 height 29
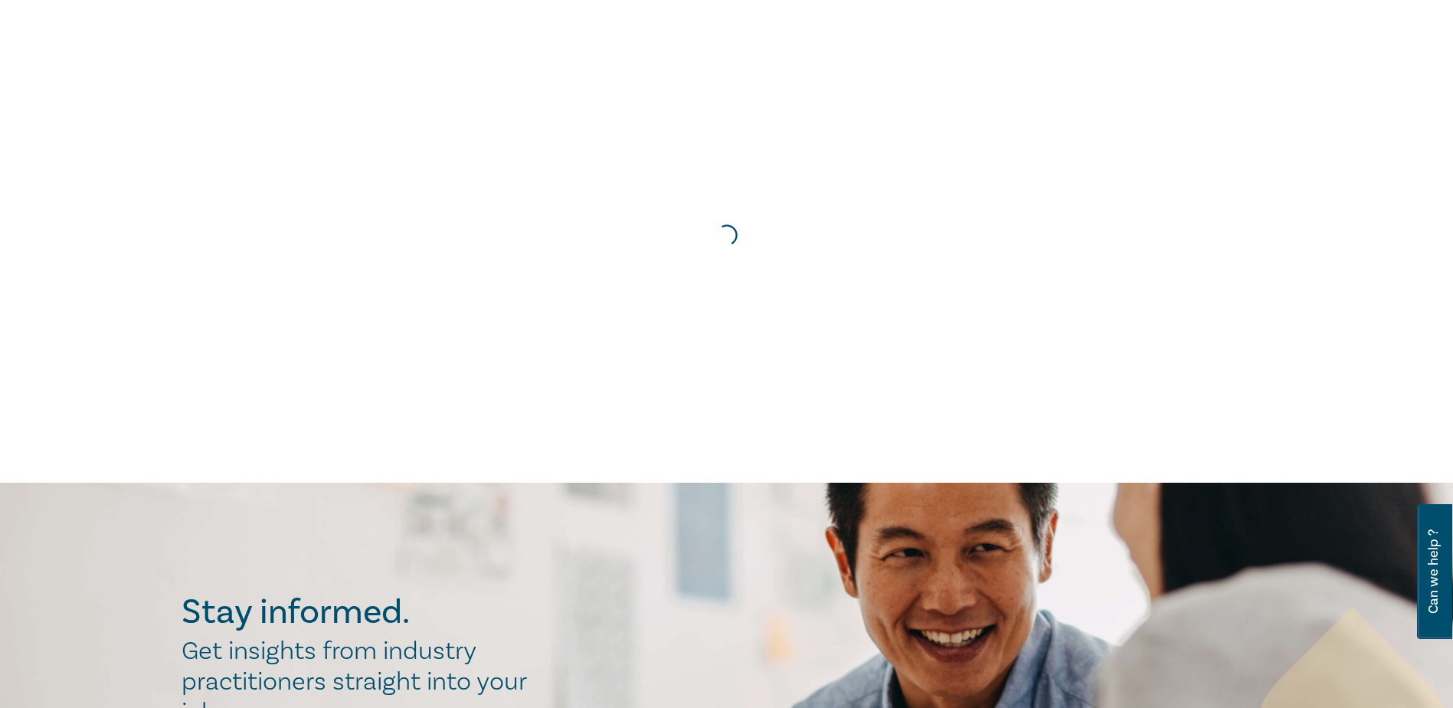
scroll to position [0, 0]
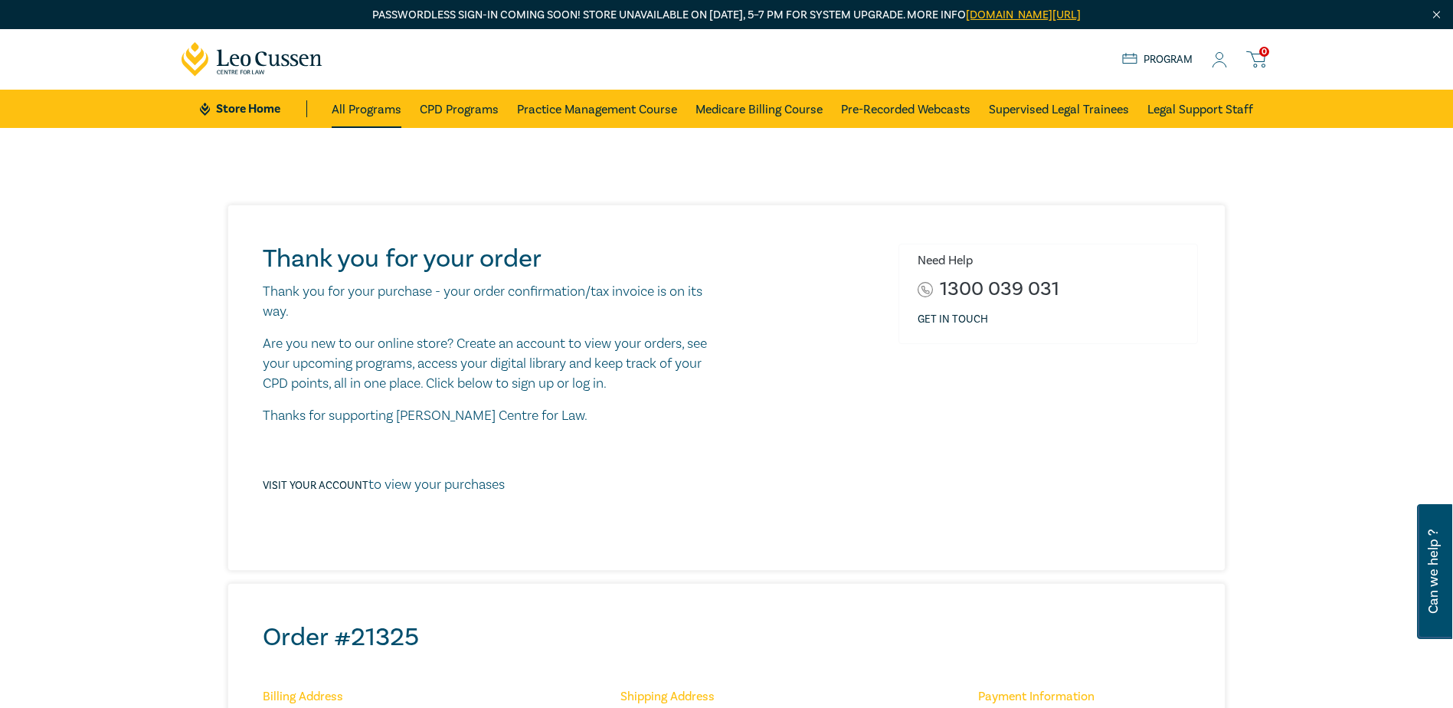
click at [384, 109] on link "All Programs" at bounding box center [367, 109] width 70 height 38
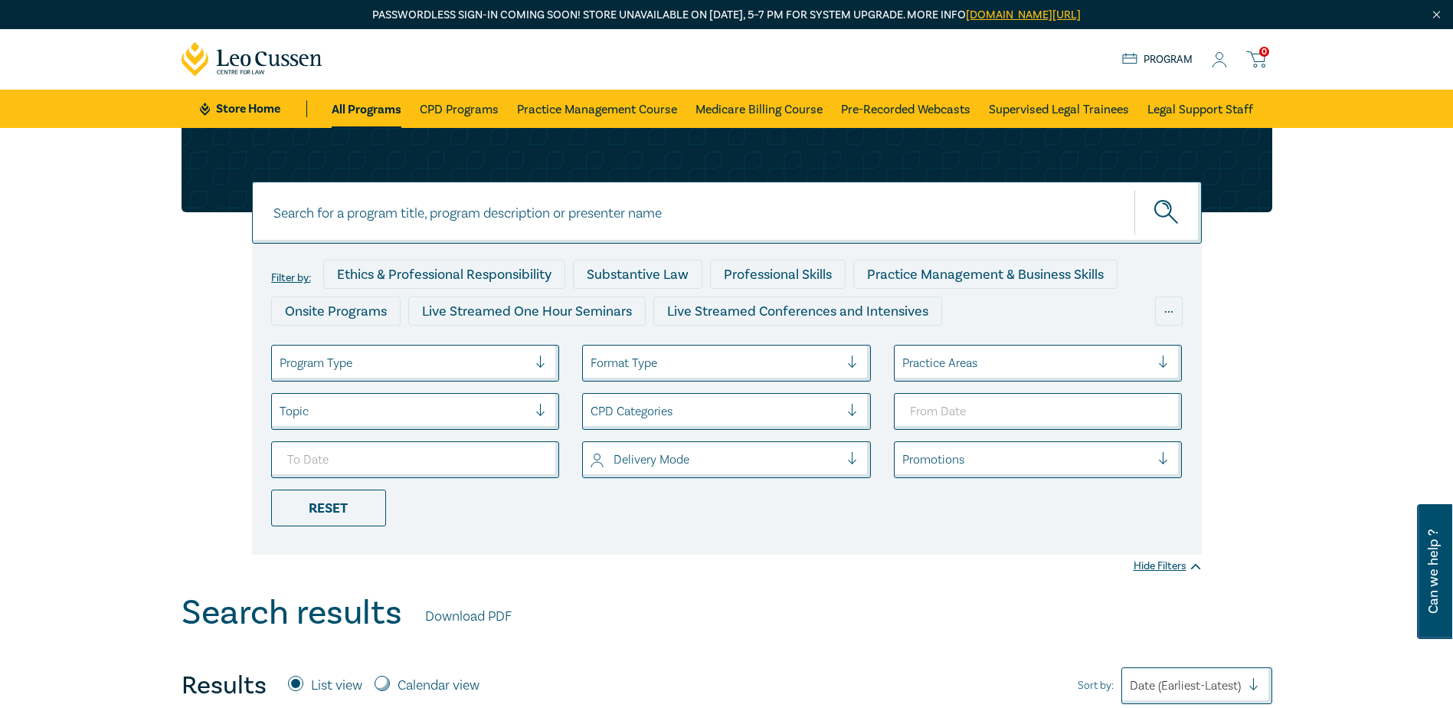
click at [525, 212] on input at bounding box center [727, 213] width 950 height 62
click at [531, 210] on input at bounding box center [727, 213] width 950 height 62
click at [477, 216] on input at bounding box center [727, 213] width 950 height 62
type input "liquor and gambling law"
click at [1135, 189] on button "submit" at bounding box center [1168, 212] width 67 height 47
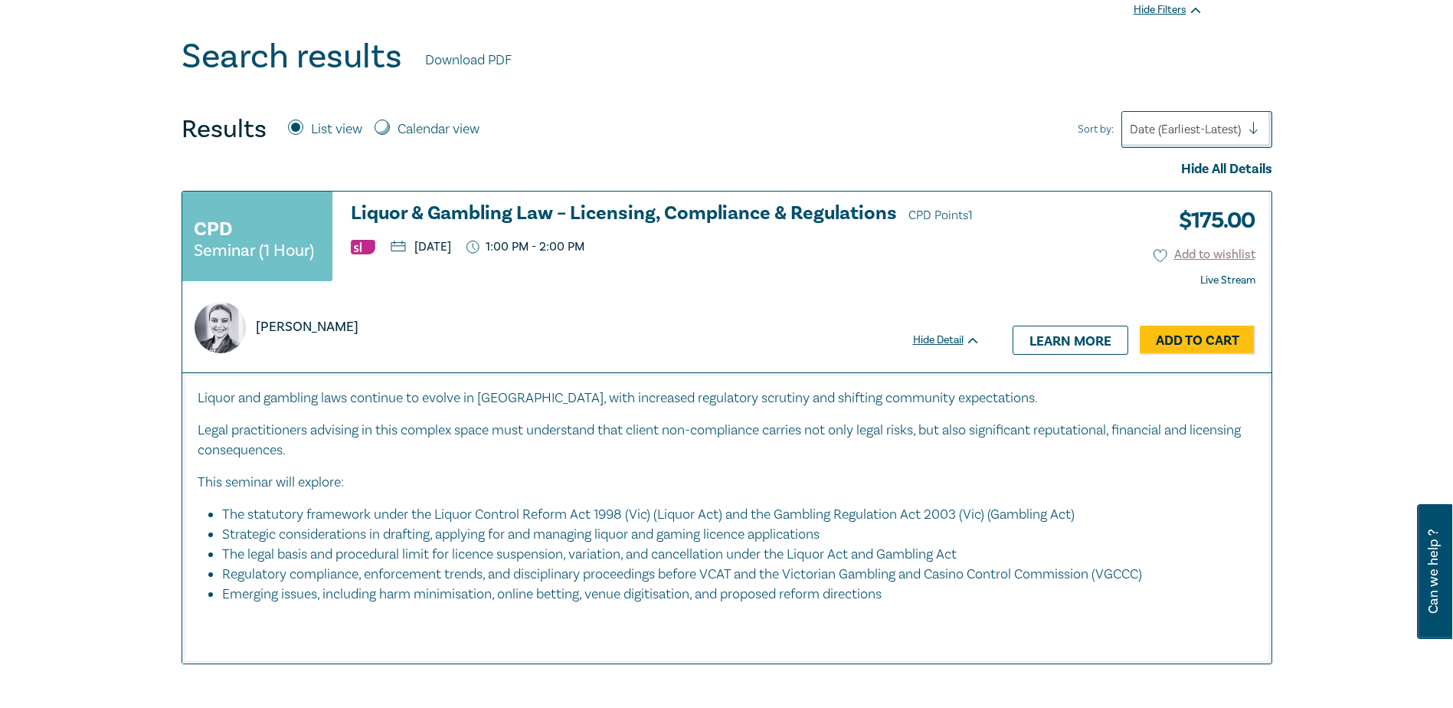
scroll to position [562, 0]
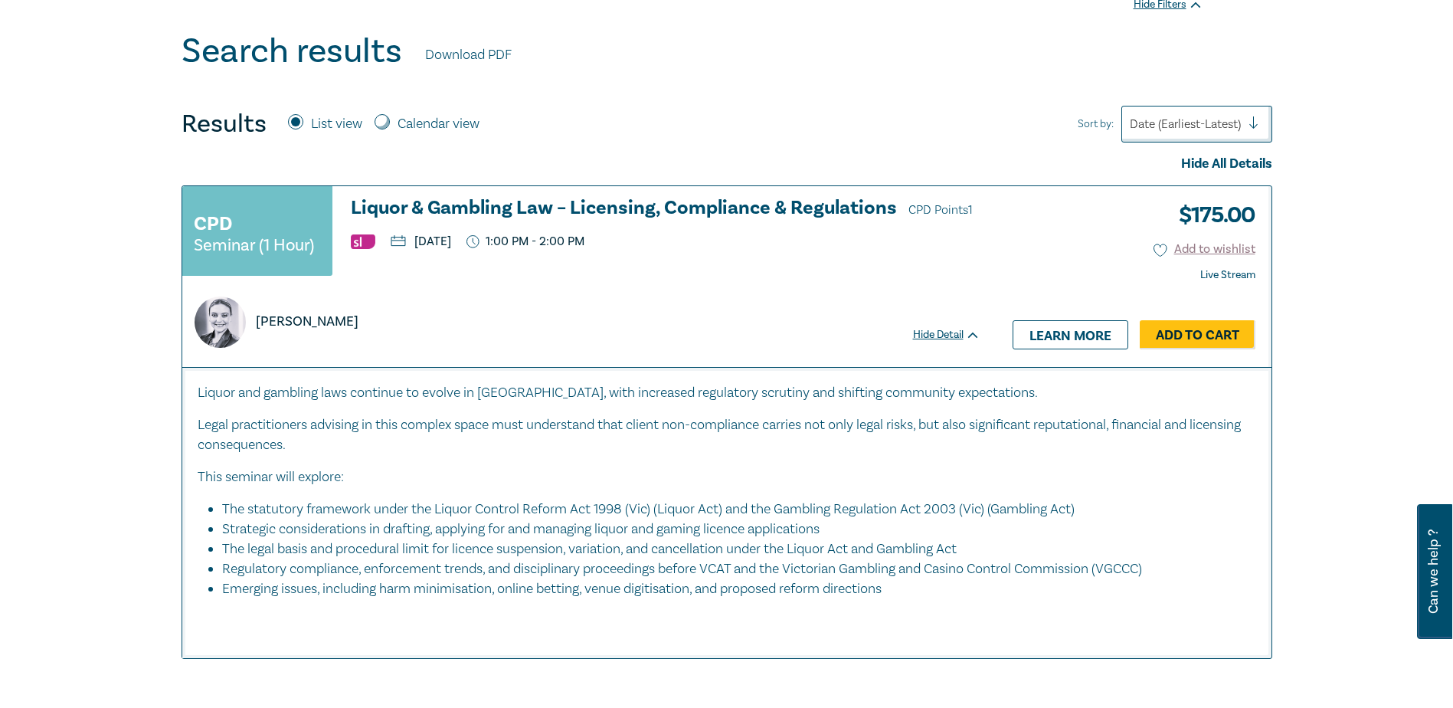
click at [668, 198] on h3 "Liquor & Gambling Law – Licensing, Compliance & Regulations CPD Points 1" at bounding box center [666, 209] width 630 height 23
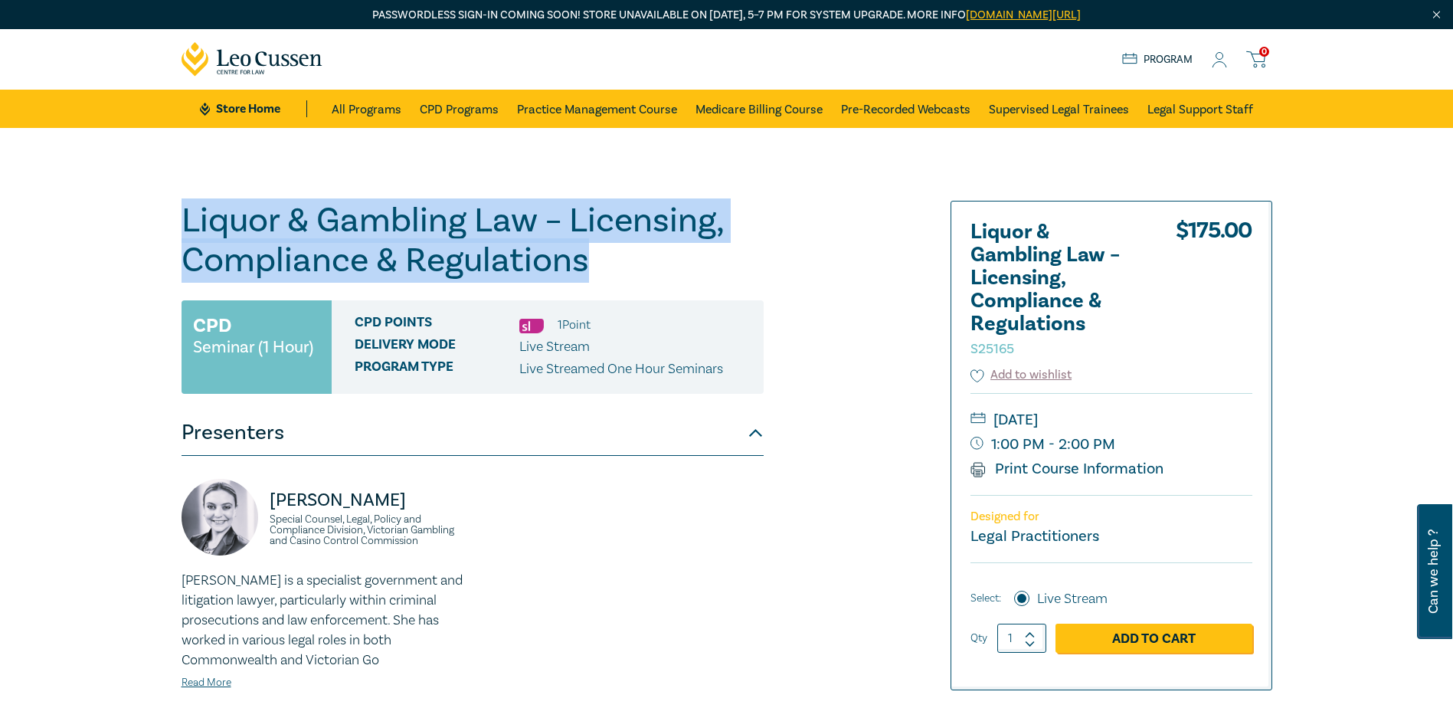
drag, startPoint x: 179, startPoint y: 218, endPoint x: 714, endPoint y: 263, distance: 537.4
click at [714, 263] on div "Liquor & Gambling Law – Licensing, Compliance & Regulations S25165 CPD Seminar …" at bounding box center [541, 584] width 739 height 766
copy h1 "Liquor & Gambling Law – Licensing, Compliance & Regulations"
